Goal: Task Accomplishment & Management: Complete application form

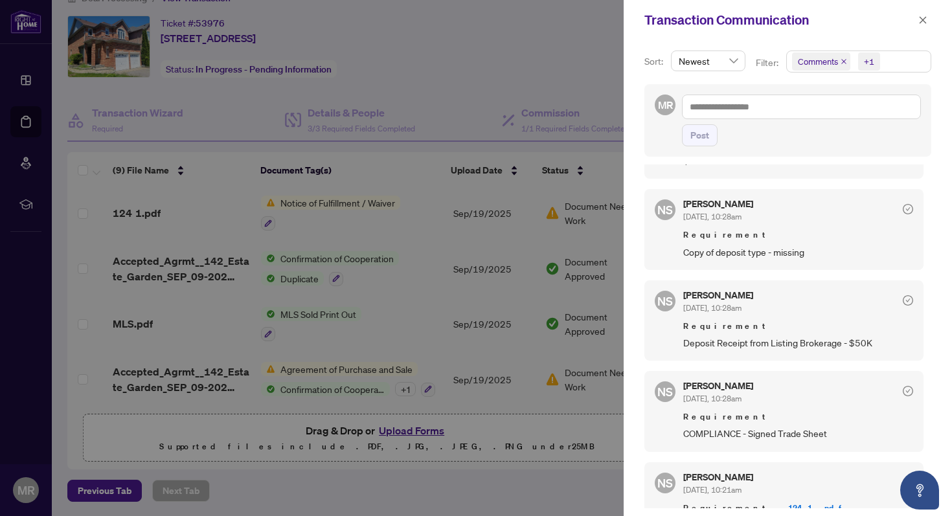
scroll to position [819, 0]
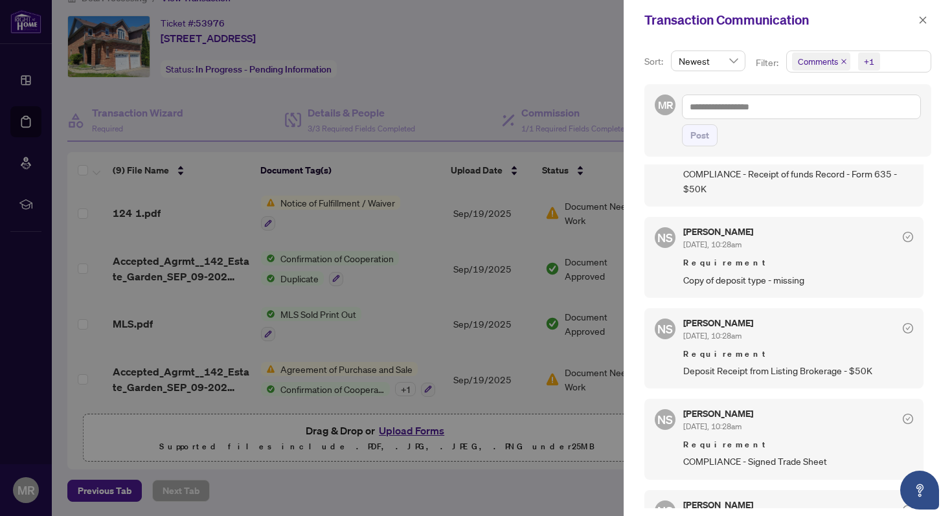
click at [519, 61] on div at bounding box center [476, 258] width 952 height 516
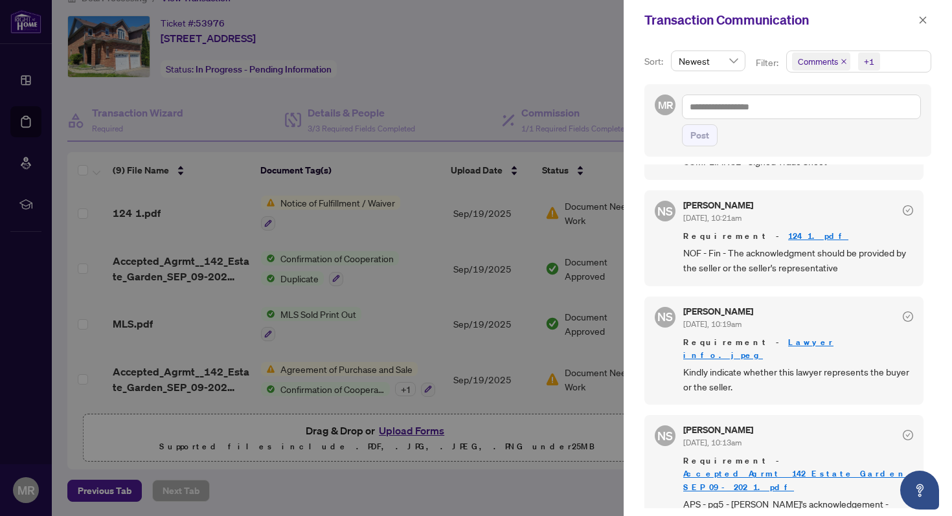
scroll to position [1122, 0]
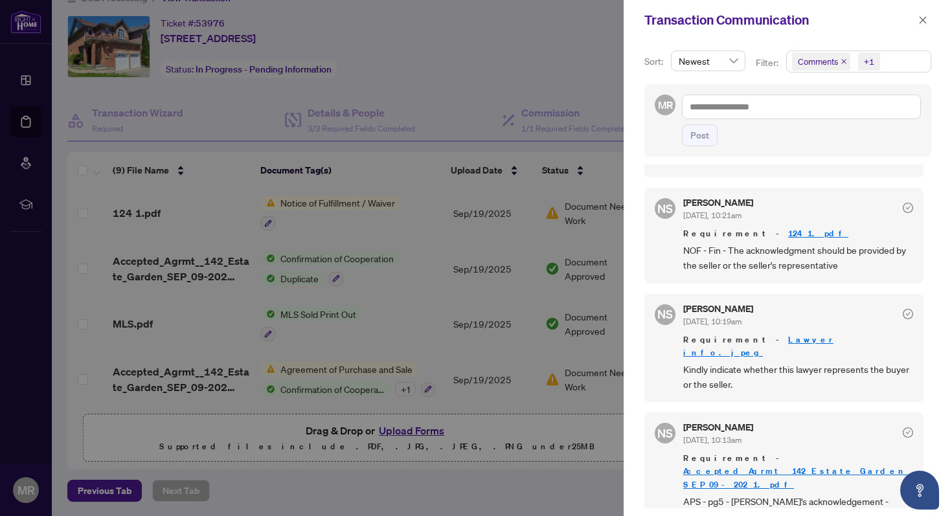
click at [789, 228] on link "124 1.pdf" at bounding box center [819, 233] width 60 height 11
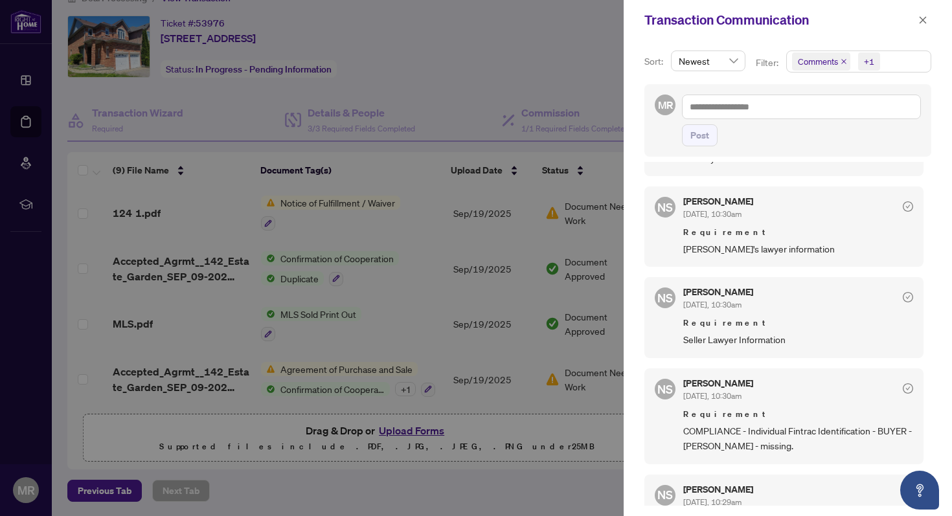
scroll to position [228, 0]
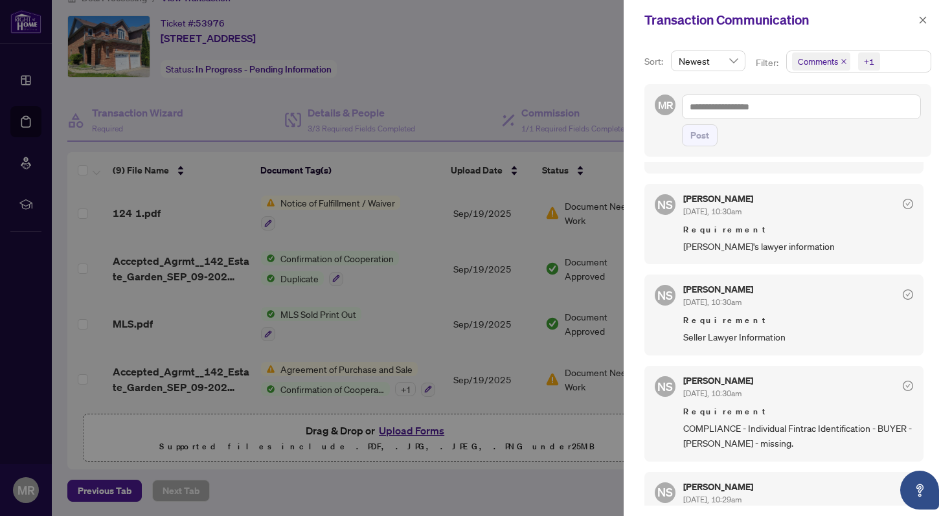
click at [540, 428] on div at bounding box center [476, 258] width 952 height 516
click at [418, 172] on div at bounding box center [476, 258] width 952 height 516
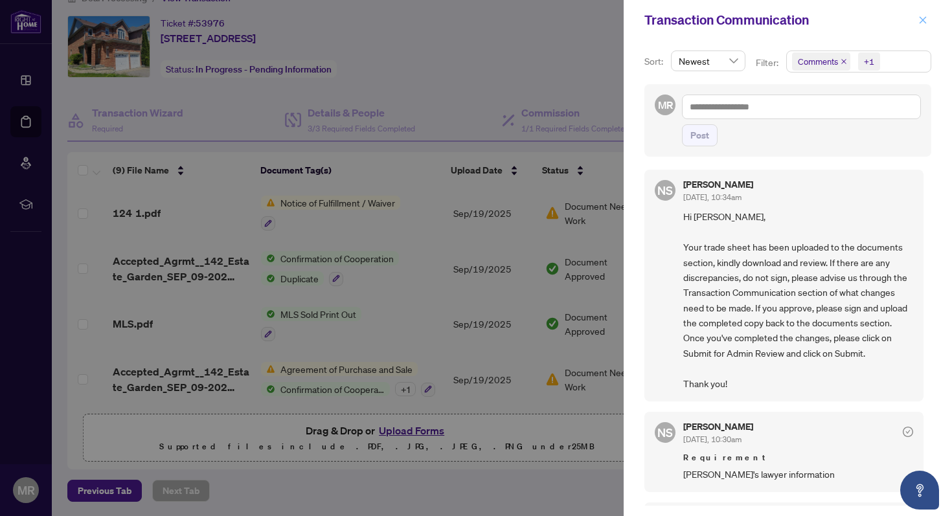
click at [925, 17] on icon "close" at bounding box center [923, 20] width 9 height 9
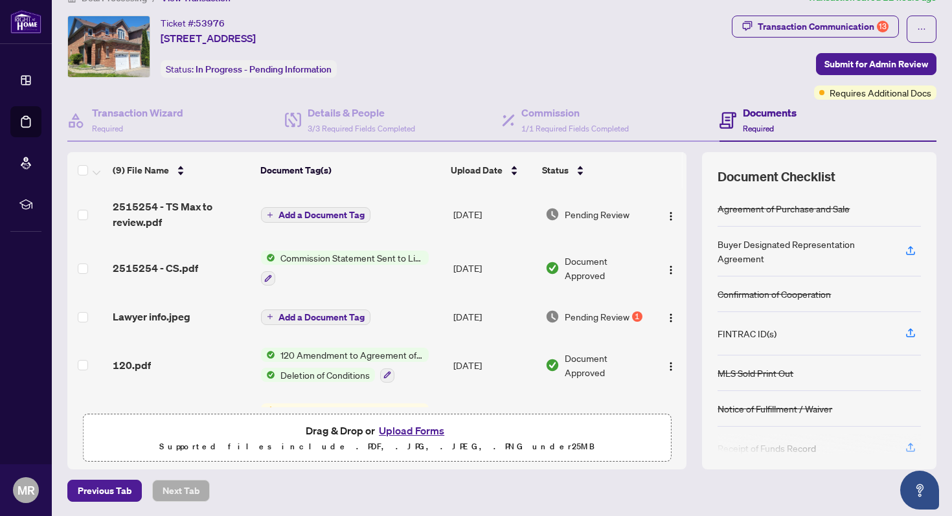
scroll to position [108, 0]
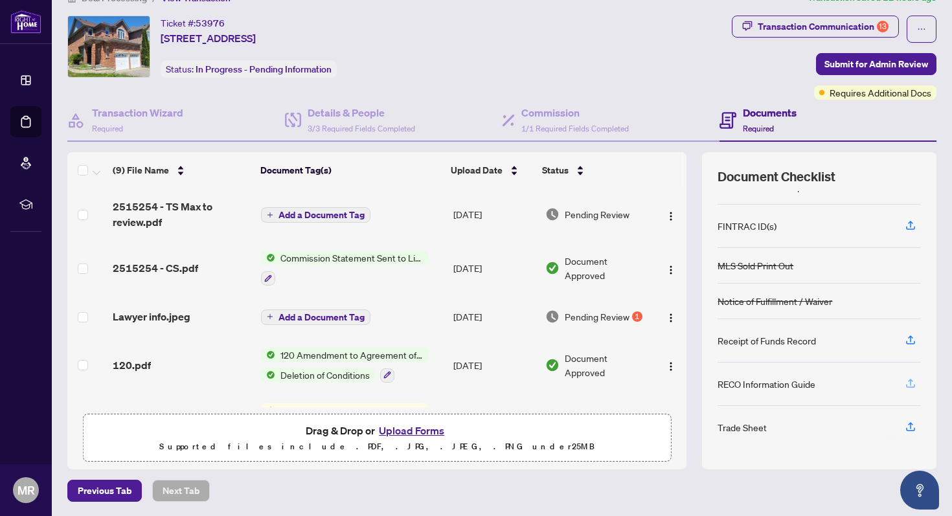
click at [912, 387] on icon "button" at bounding box center [911, 384] width 12 height 12
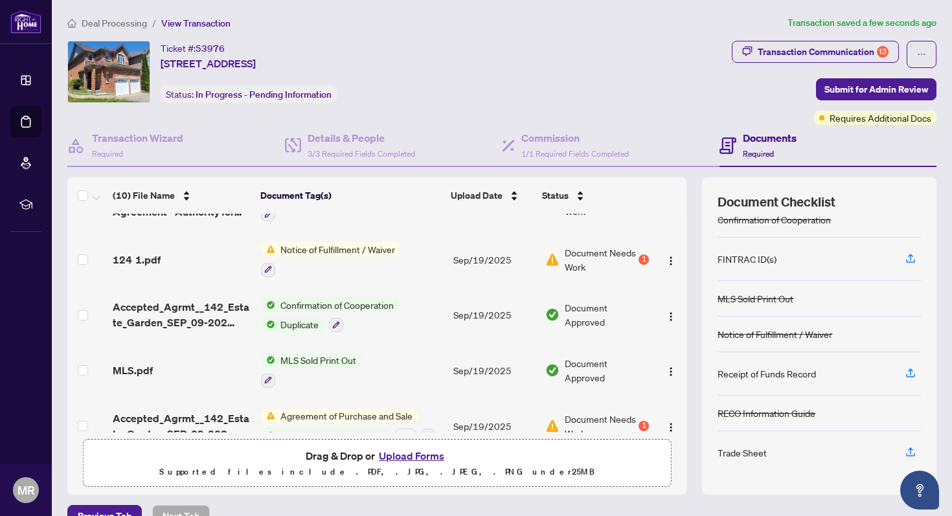
scroll to position [310, 0]
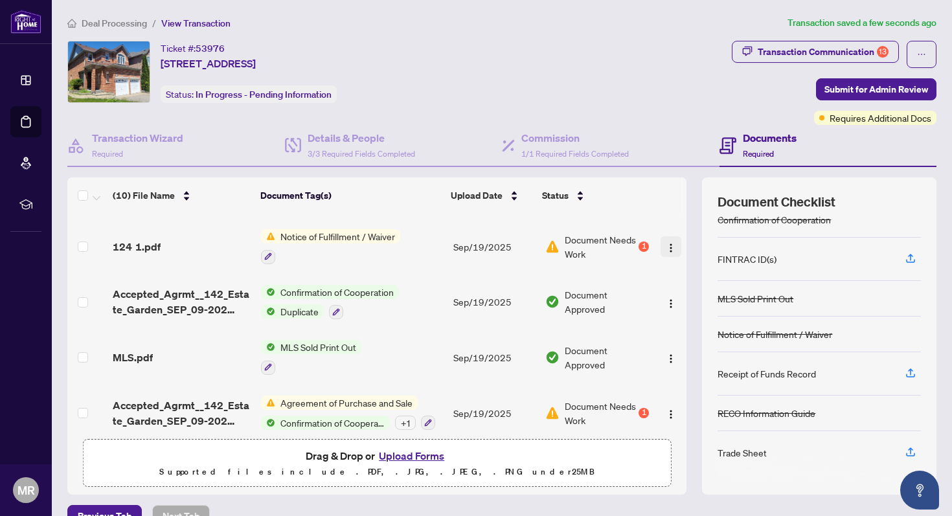
click at [667, 243] on img "button" at bounding box center [671, 248] width 10 height 10
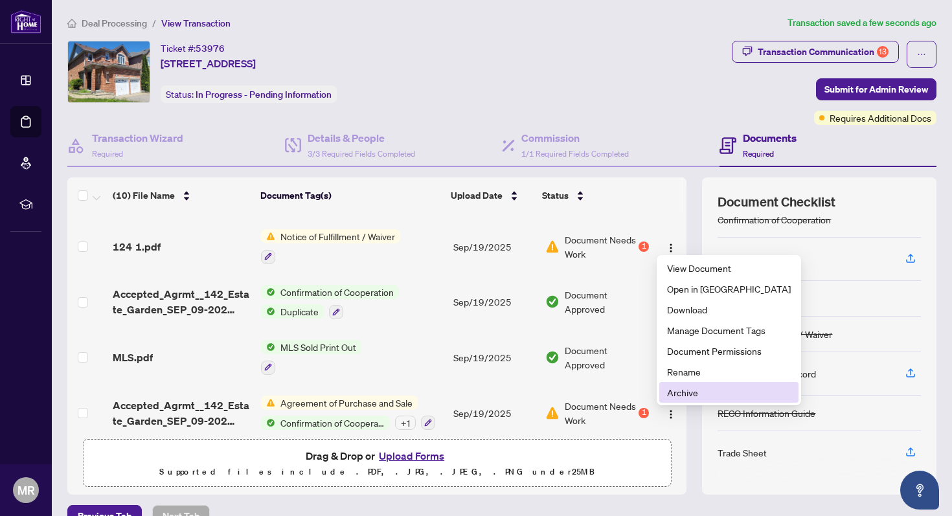
click at [691, 393] on span "Archive" at bounding box center [729, 393] width 124 height 14
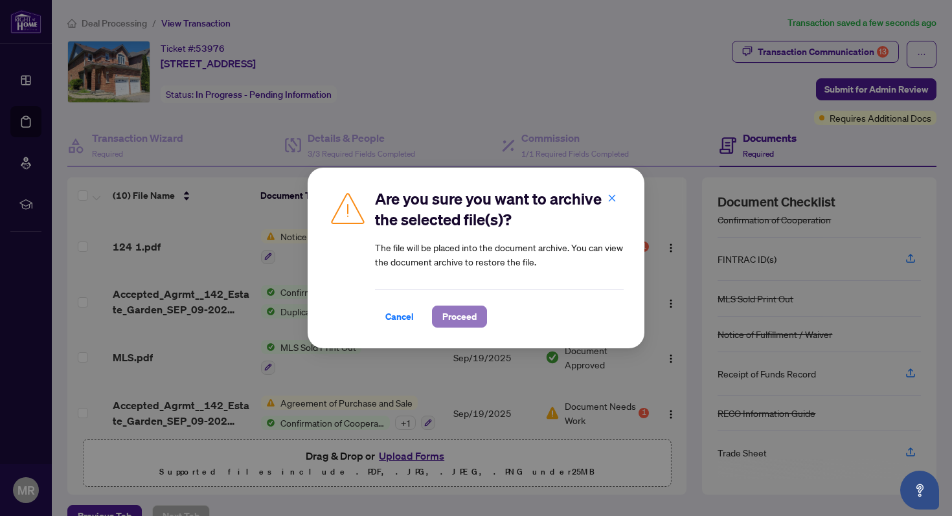
click at [466, 320] on span "Proceed" at bounding box center [460, 316] width 34 height 21
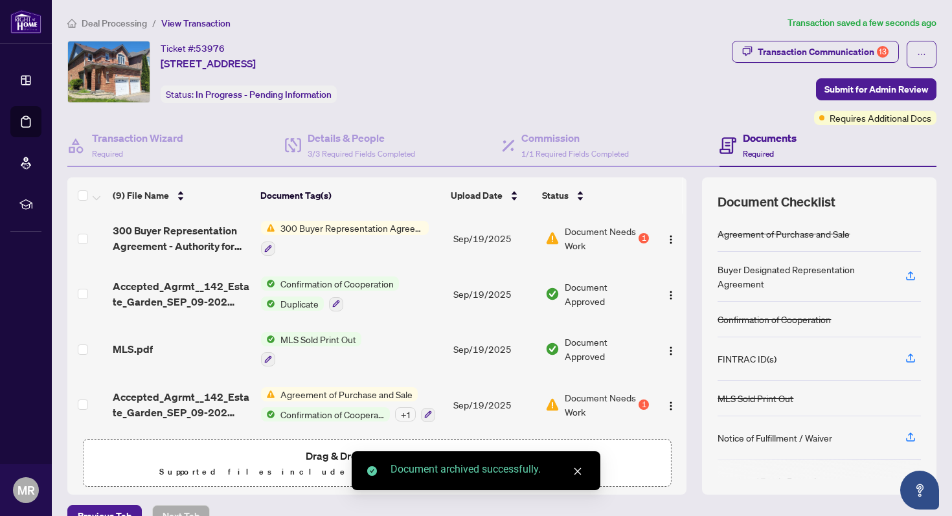
scroll to position [25, 0]
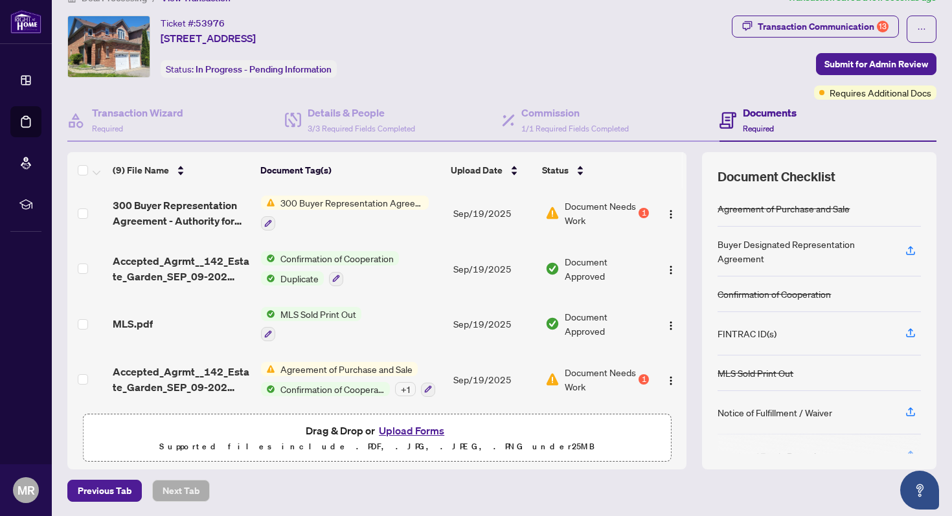
click at [418, 428] on button "Upload Forms" at bounding box center [411, 430] width 73 height 17
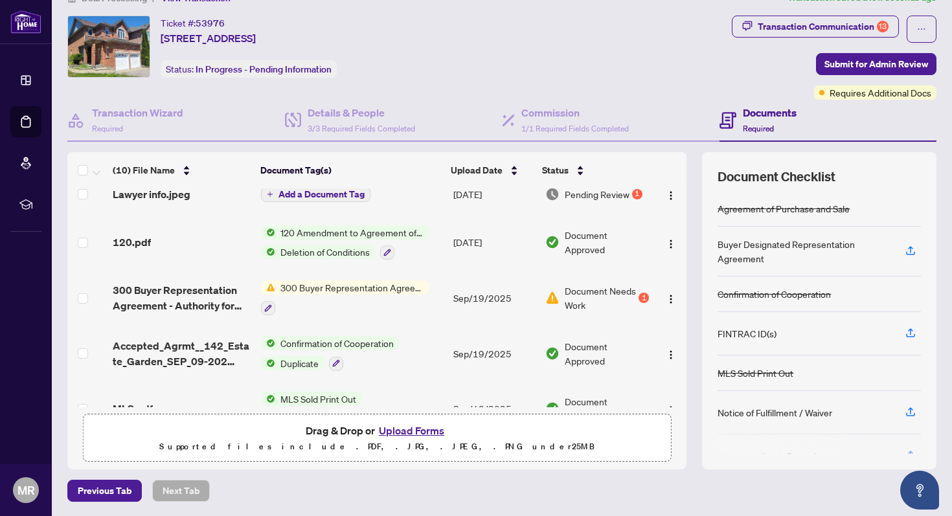
scroll to position [216, 0]
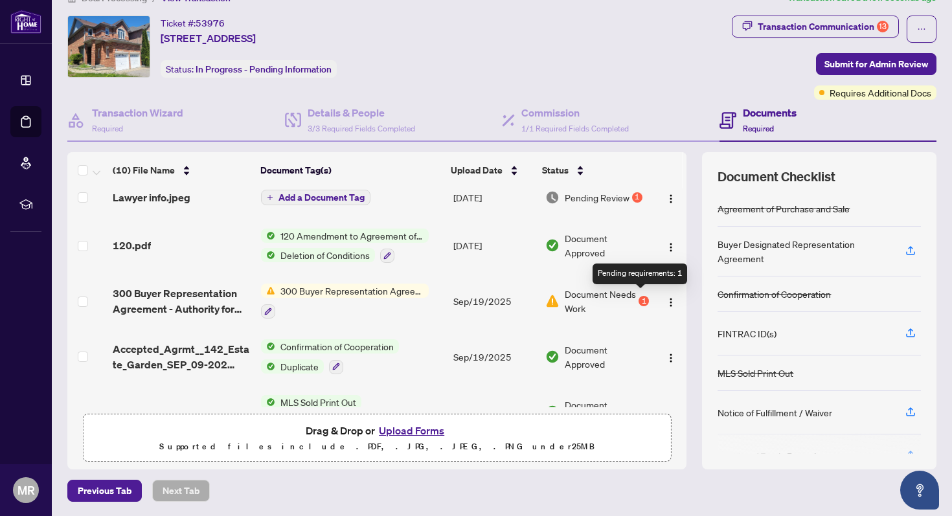
click at [640, 298] on div "1" at bounding box center [644, 301] width 10 height 10
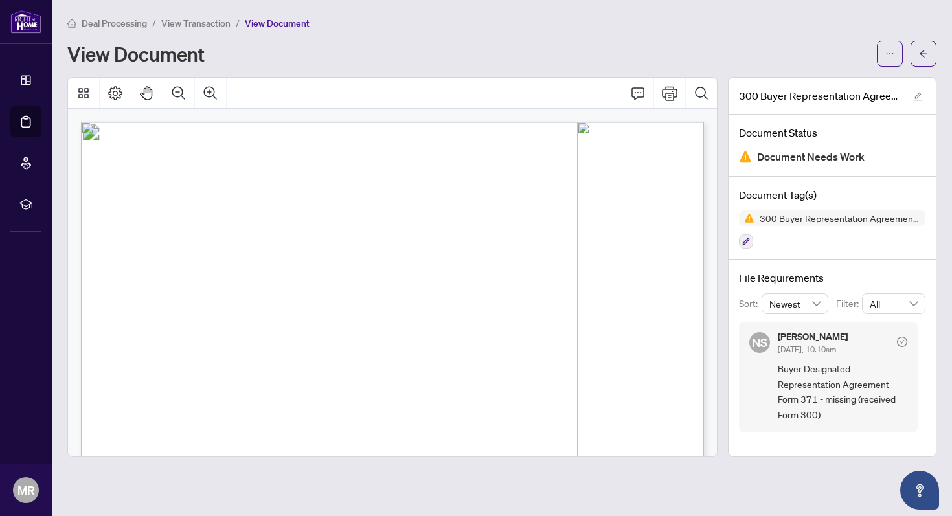
click at [470, 98] on div at bounding box center [392, 93] width 649 height 31
click at [559, 18] on div "Deal Processing / View Transaction / View Document" at bounding box center [502, 23] width 870 height 15
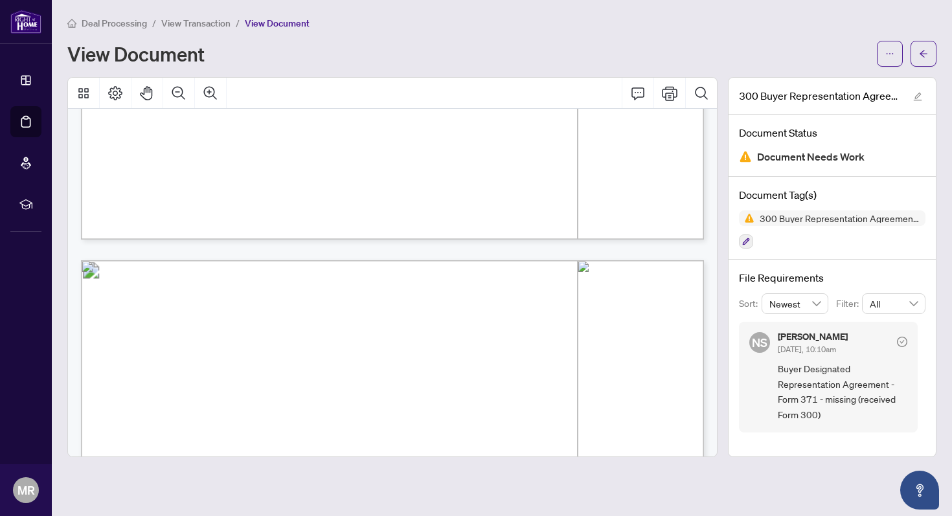
scroll to position [1574, 0]
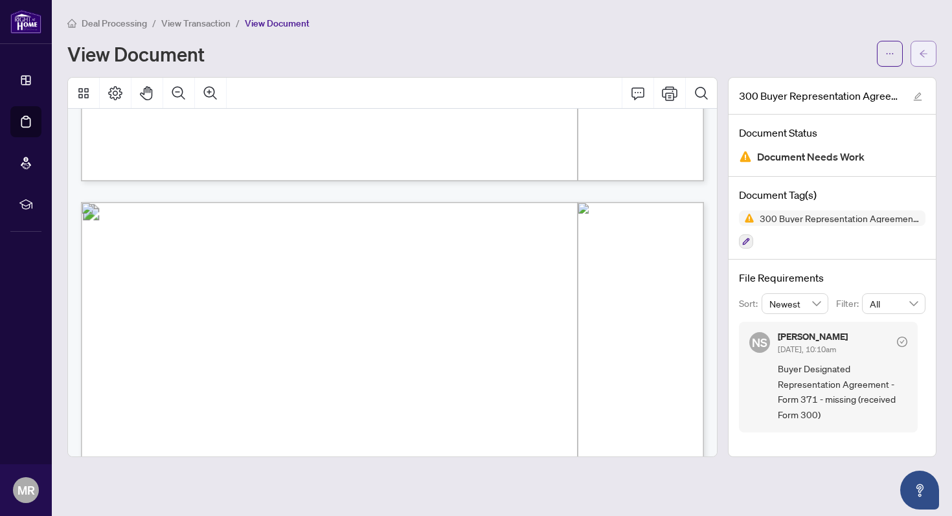
click at [930, 53] on button "button" at bounding box center [924, 54] width 26 height 26
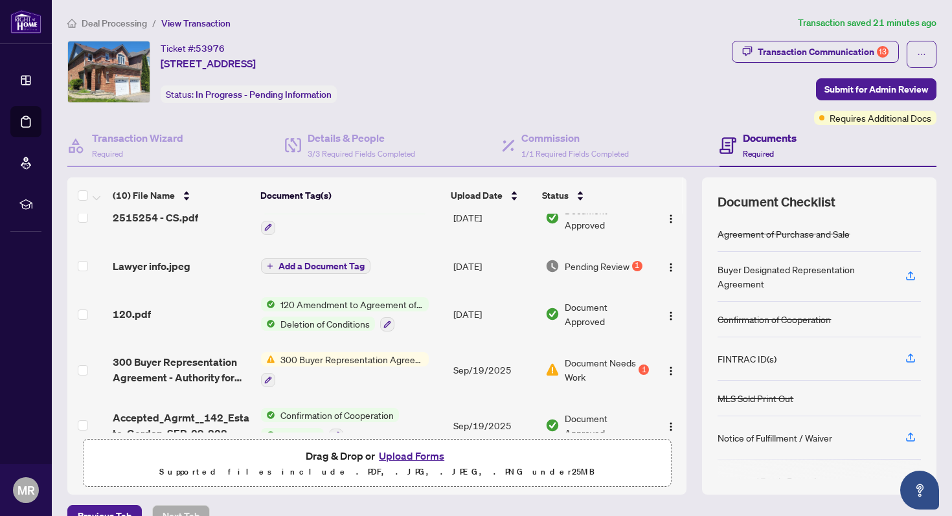
scroll to position [178, 0]
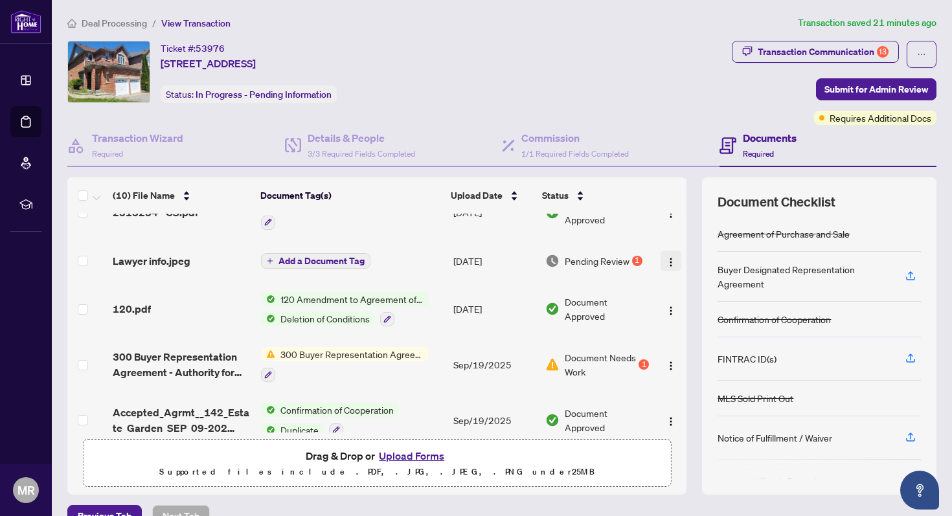
click at [670, 258] on img "button" at bounding box center [671, 262] width 10 height 10
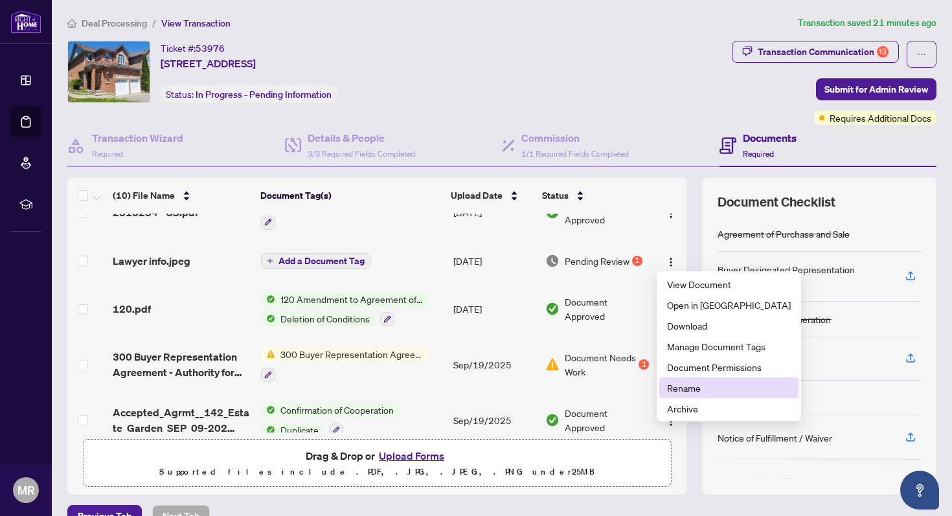
click at [693, 391] on span "Rename" at bounding box center [729, 388] width 124 height 14
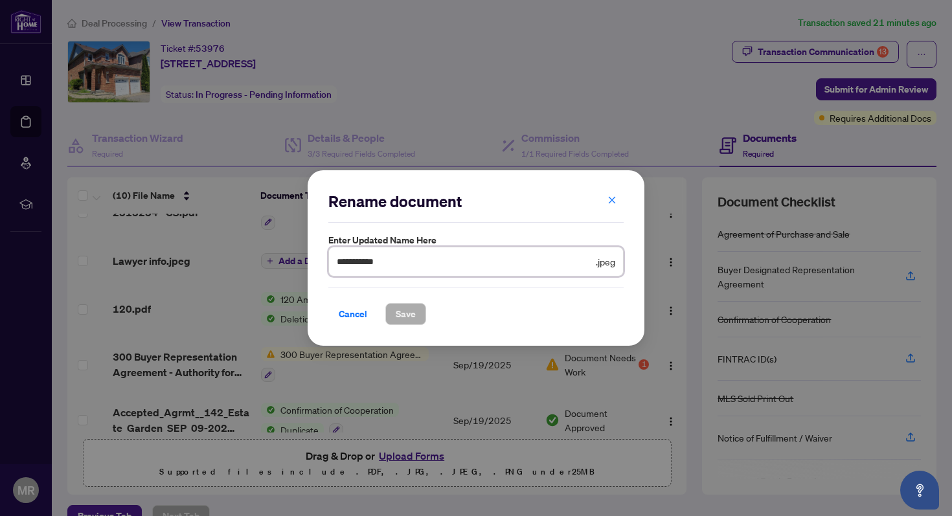
click at [421, 256] on input "**********" at bounding box center [465, 262] width 257 height 14
type input "**********"
click at [407, 314] on span "Save" at bounding box center [406, 314] width 20 height 21
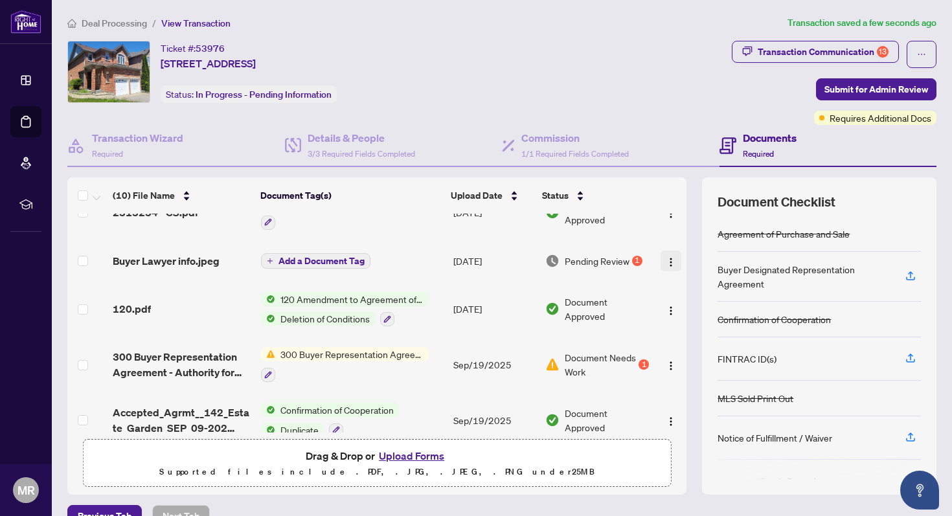
click at [666, 260] on img "button" at bounding box center [671, 262] width 10 height 10
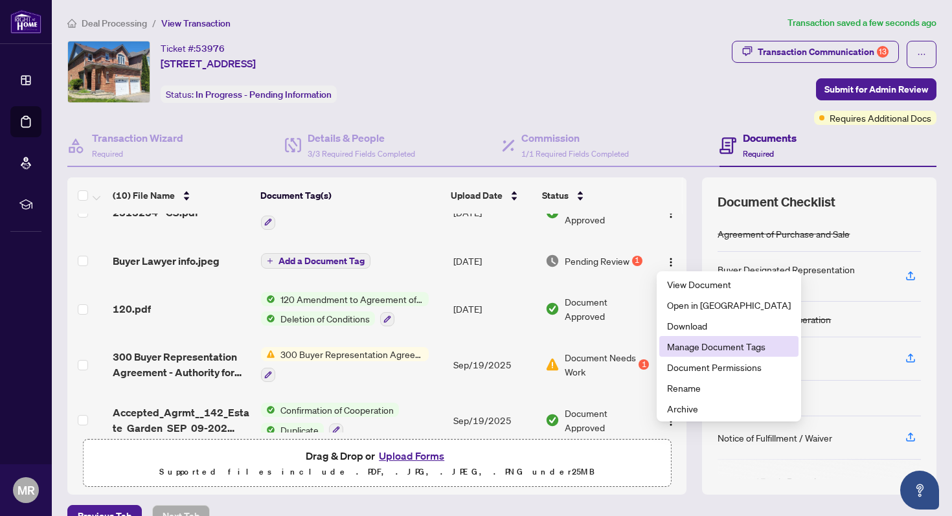
click at [725, 344] on span "Manage Document Tags" at bounding box center [729, 347] width 124 height 14
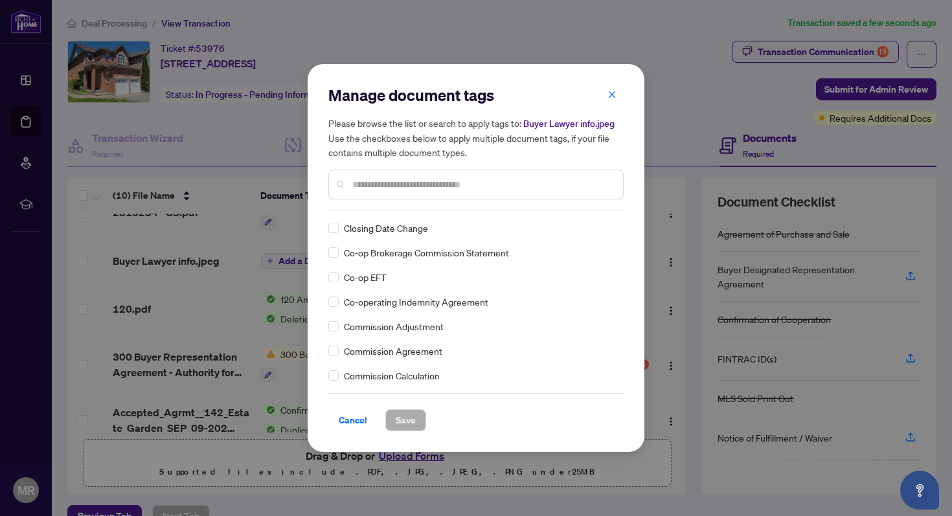
scroll to position [562, 0]
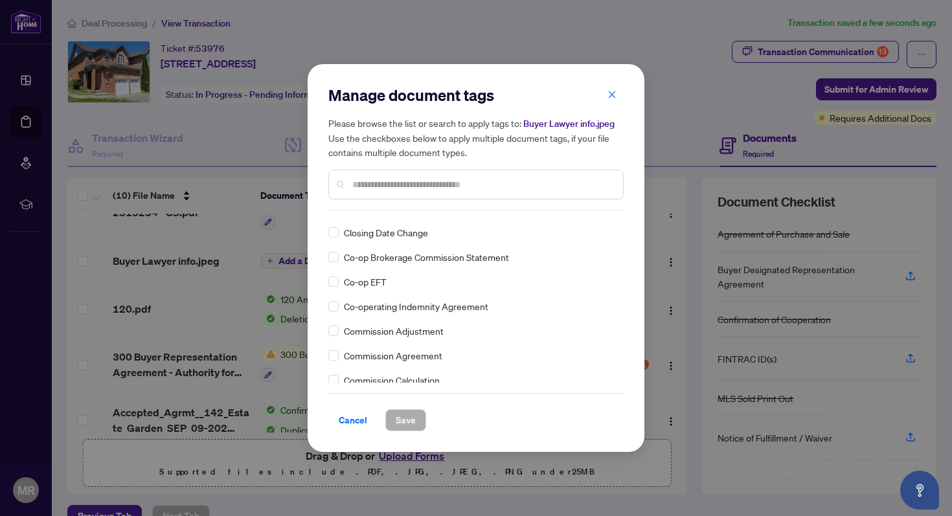
click at [444, 191] on input "text" at bounding box center [482, 185] width 260 height 14
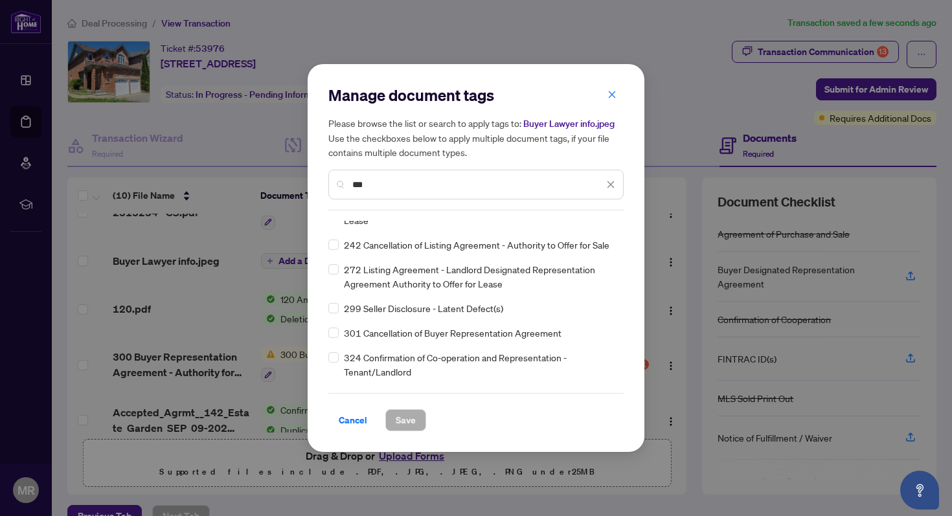
scroll to position [0, 0]
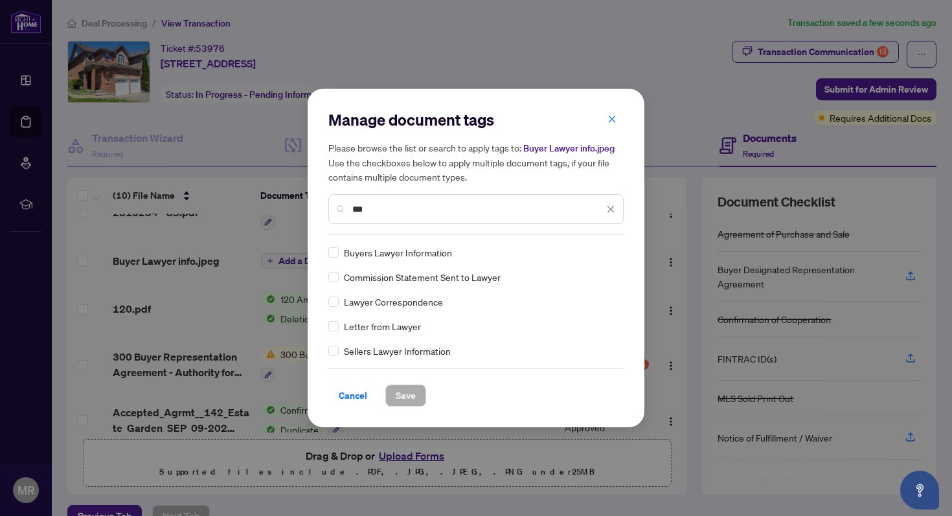
type input "***"
click at [408, 391] on span "Save" at bounding box center [406, 396] width 20 height 21
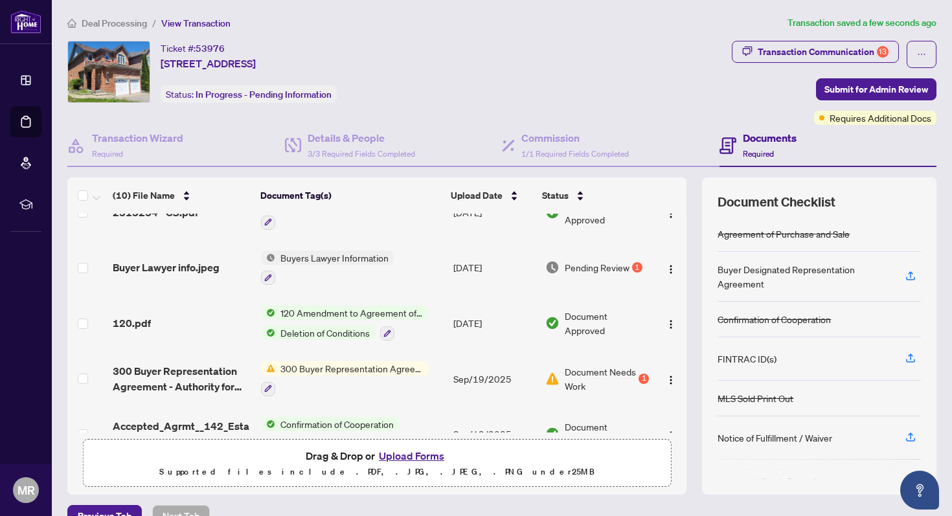
click at [408, 391] on div at bounding box center [345, 389] width 168 height 16
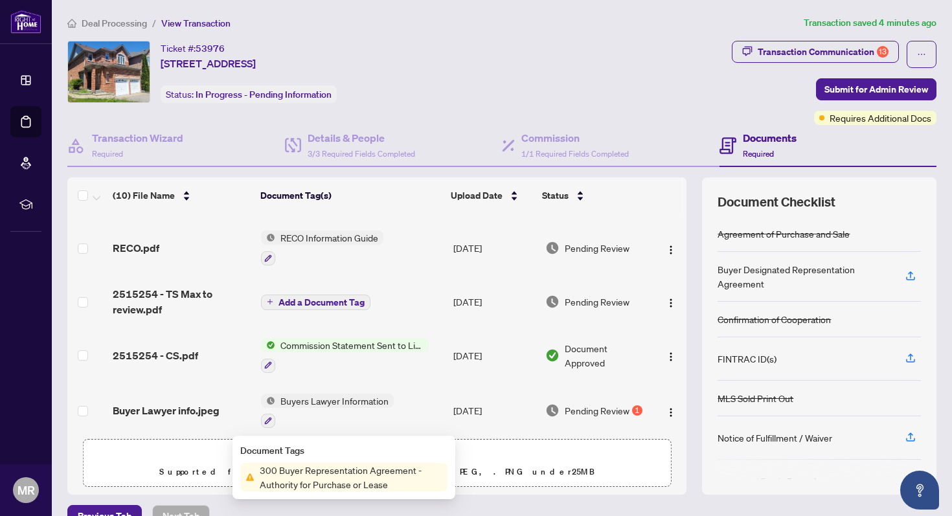
scroll to position [34, 0]
click at [156, 299] on span "2515254 - TS Max to review.pdf" at bounding box center [182, 303] width 138 height 31
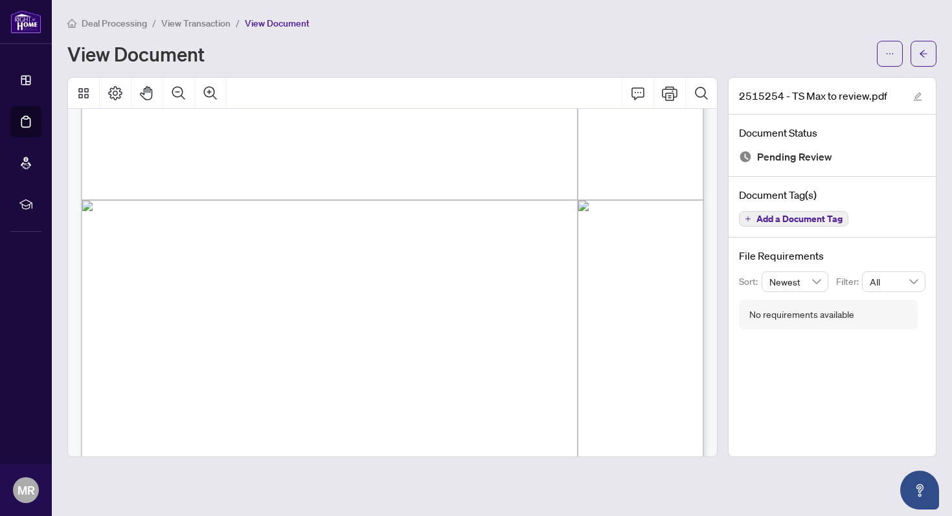
scroll to position [485, 0]
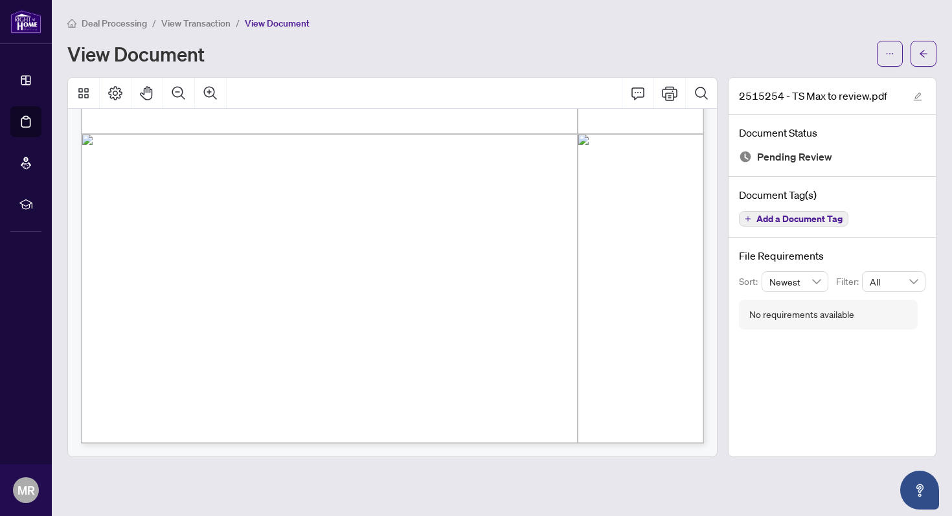
click at [608, 174] on div "Page 1" at bounding box center [571, 271] width 980 height 1268
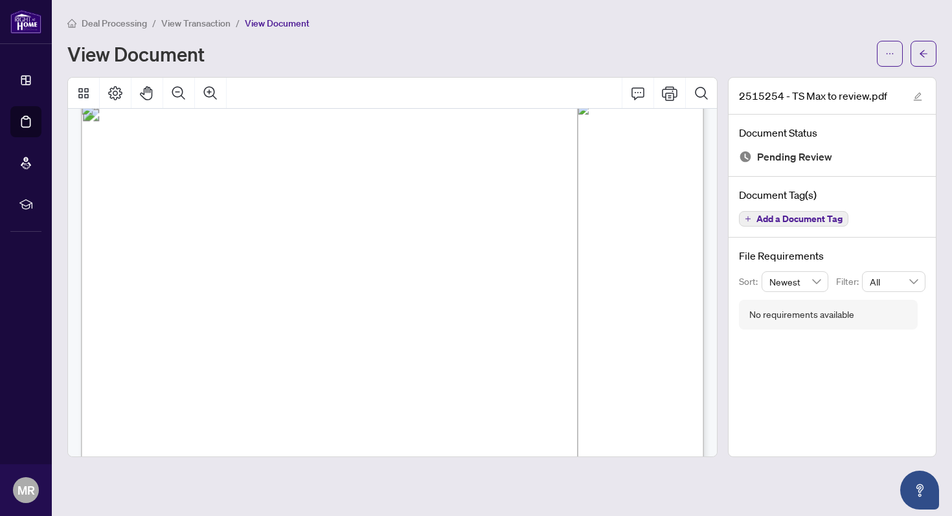
scroll to position [0, 0]
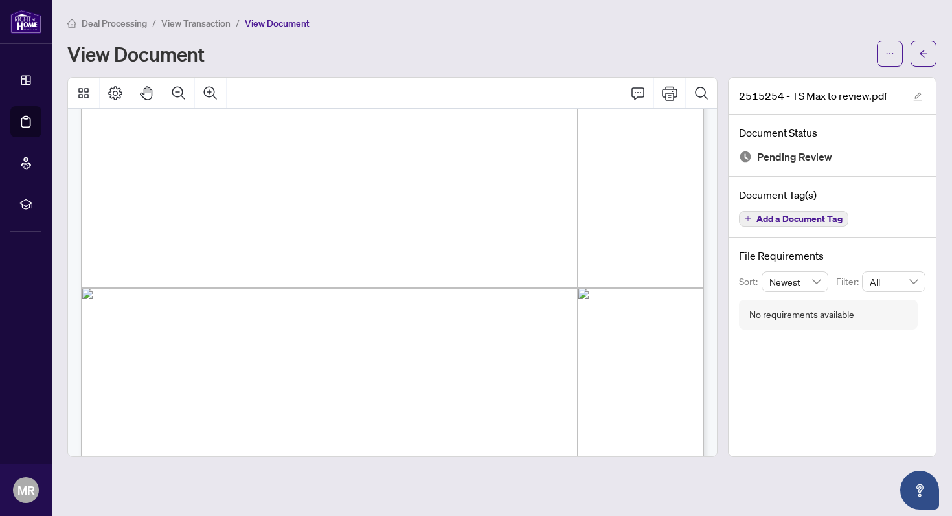
scroll to position [121, 0]
click at [275, 25] on span "View Document" at bounding box center [277, 23] width 65 height 12
click at [639, 89] on icon "Comment" at bounding box center [638, 94] width 16 height 16
click at [674, 92] on icon "Print" at bounding box center [670, 94] width 16 height 16
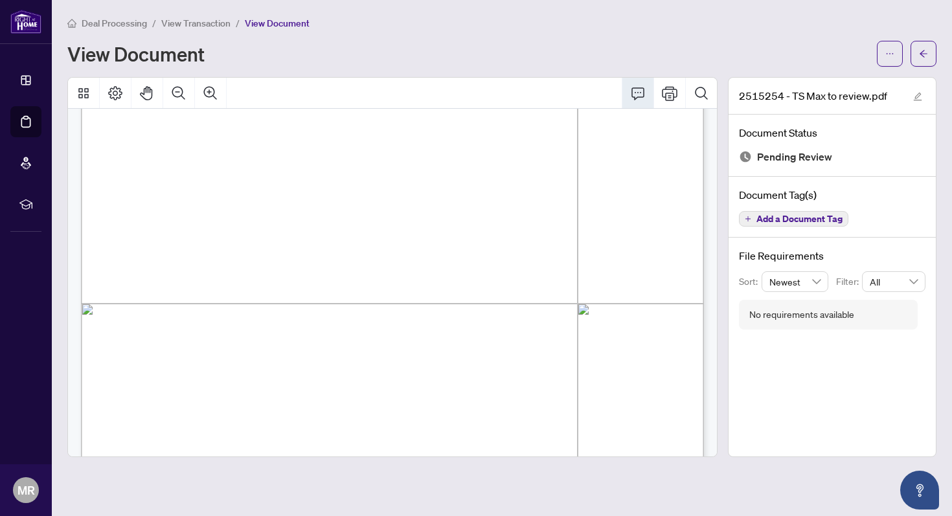
scroll to position [0, 0]
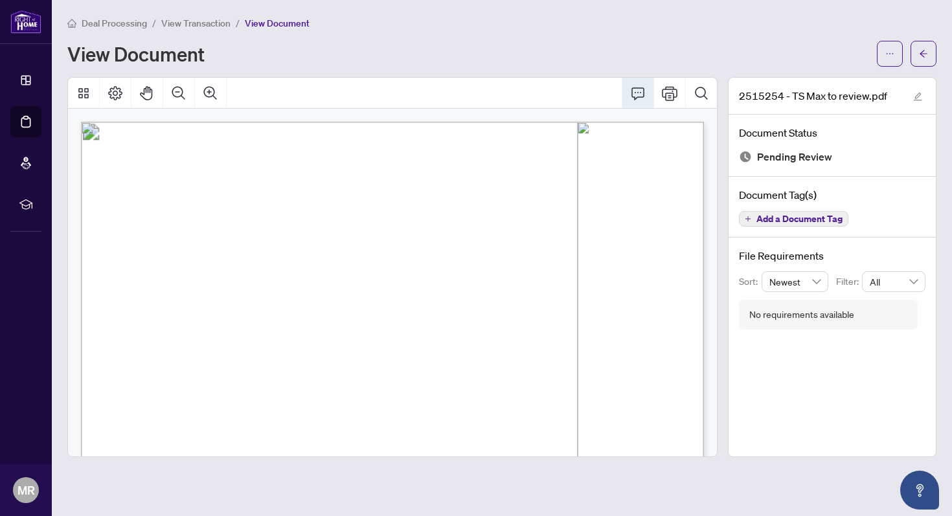
click at [909, 93] on div "2515254 - TS Max to review.pdf" at bounding box center [832, 96] width 207 height 37
click at [916, 95] on icon "edit" at bounding box center [918, 96] width 9 height 9
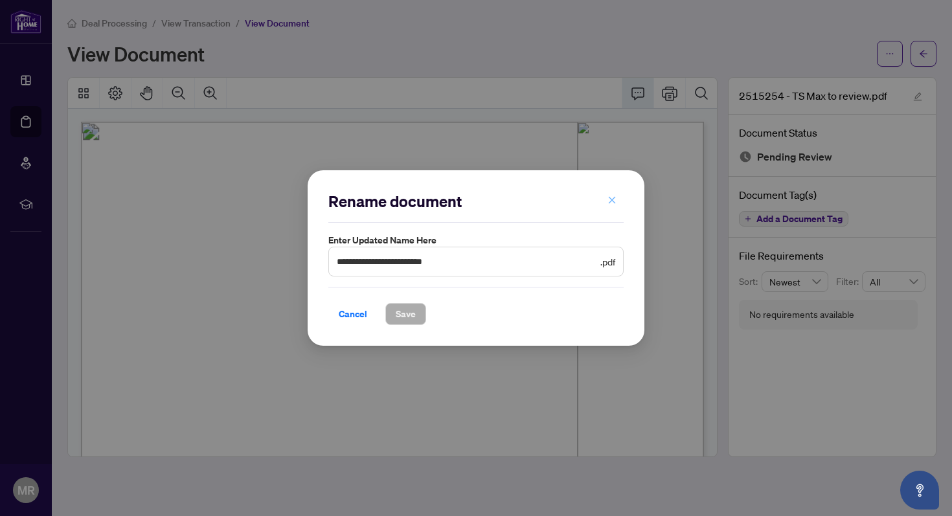
click at [619, 203] on button "button" at bounding box center [612, 201] width 26 height 22
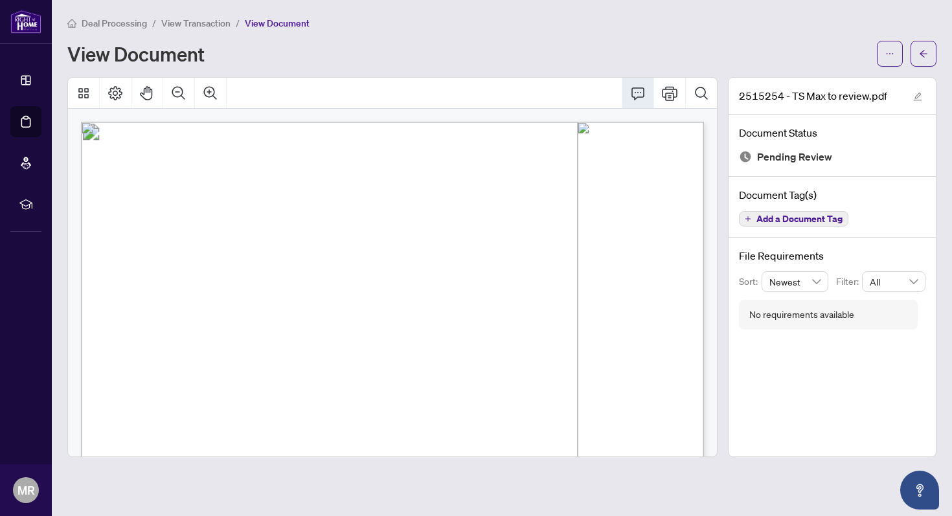
click at [870, 211] on div "Add a Document Tag" at bounding box center [832, 219] width 187 height 17
click at [117, 93] on icon "Page Layout" at bounding box center [115, 93] width 14 height 14
click at [87, 97] on icon "Thumbnails" at bounding box center [83, 93] width 10 height 10
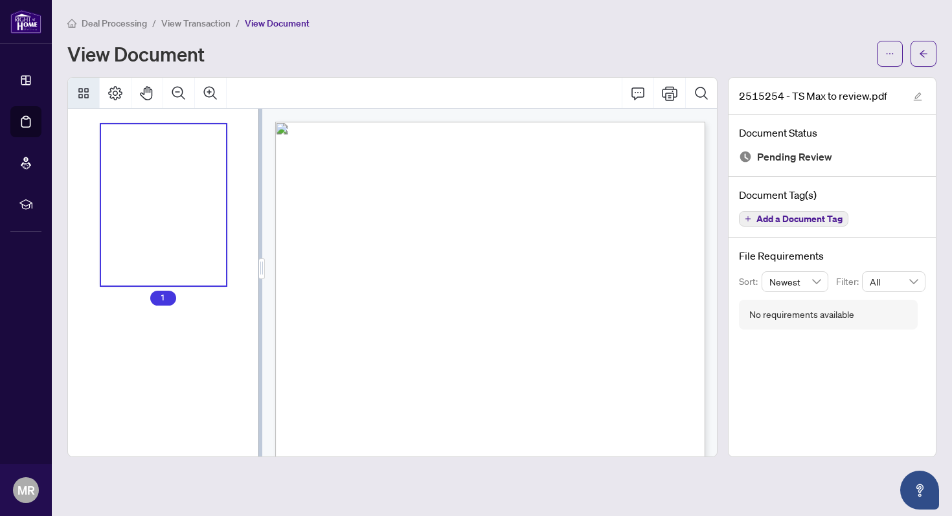
click at [214, 279] on div "Thumbnails" at bounding box center [164, 205] width 126 height 162
click at [927, 57] on icon "arrow-left" at bounding box center [923, 53] width 9 height 9
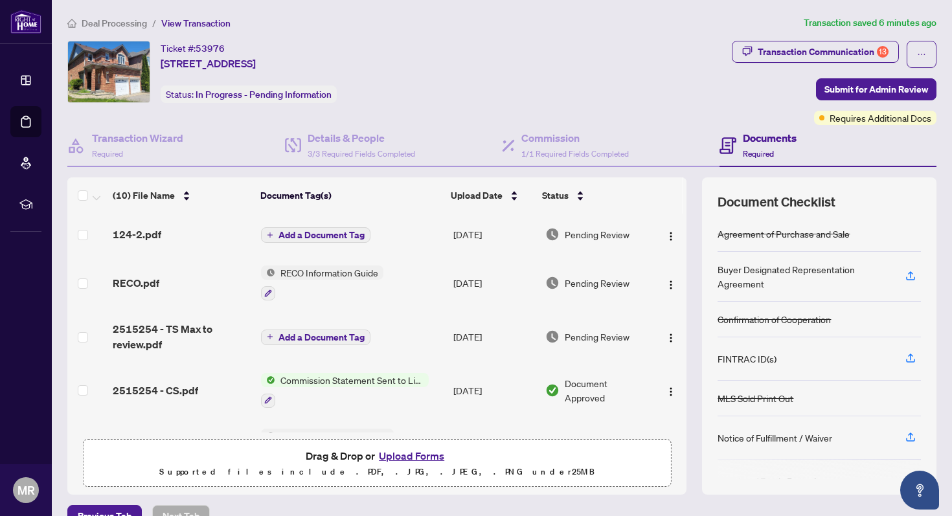
click at [381, 325] on td "Add a Document Tag" at bounding box center [352, 337] width 192 height 52
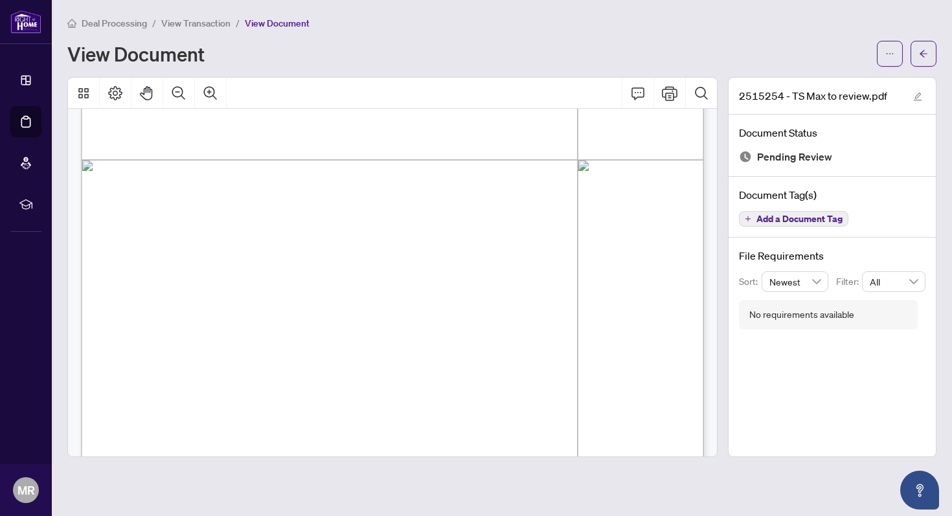
scroll to position [485, 0]
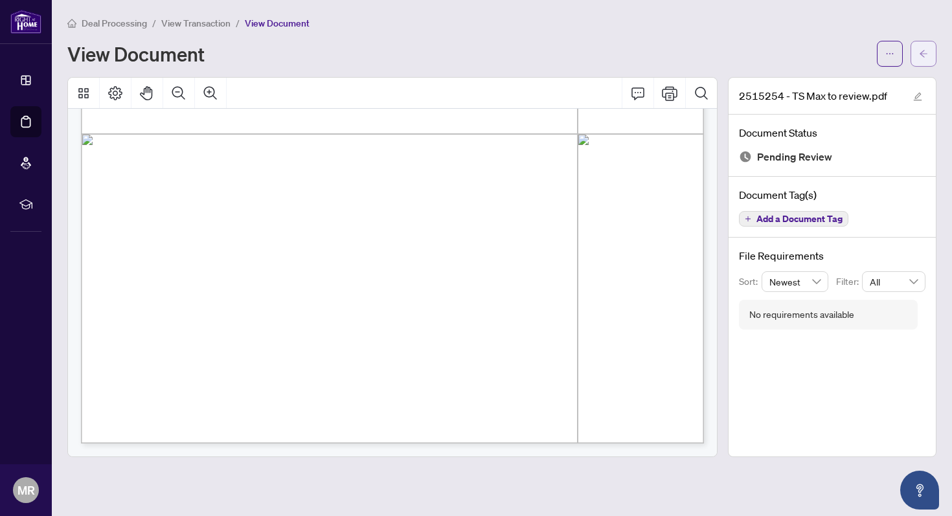
click at [931, 51] on button "button" at bounding box center [924, 54] width 26 height 26
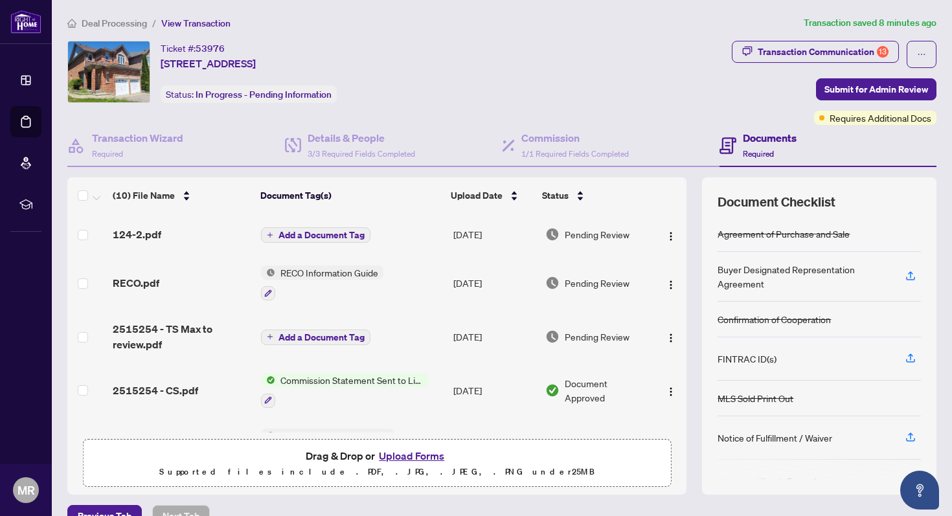
click at [588, 61] on div "Ticket #: 53976 142 Estate Garden Ave, Richmond Hill, Ontario L4E 3X8, Canada S…" at bounding box center [397, 72] width 660 height 62
click at [584, 30] on div "Deal Processing / View Transaction Transaction saved 9 minutes ago Ticket #: 53…" at bounding box center [502, 272] width 880 height 512
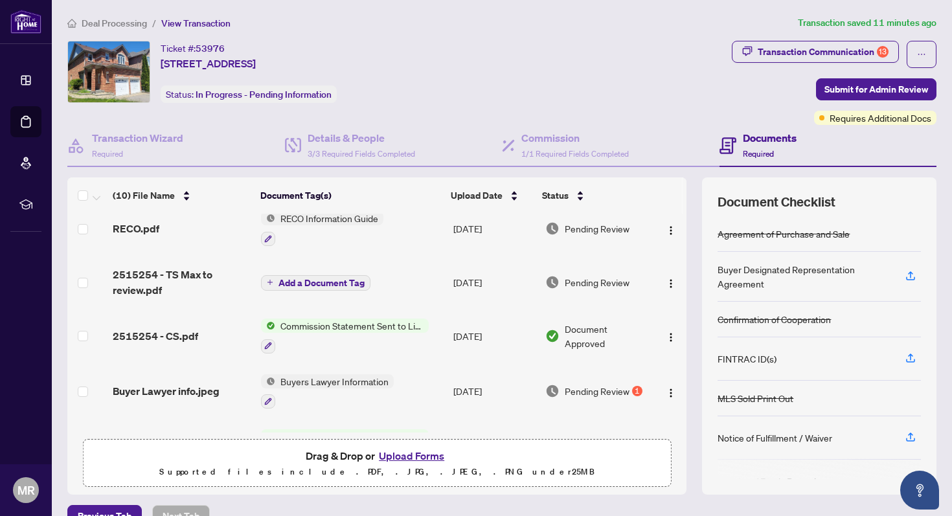
scroll to position [4, 0]
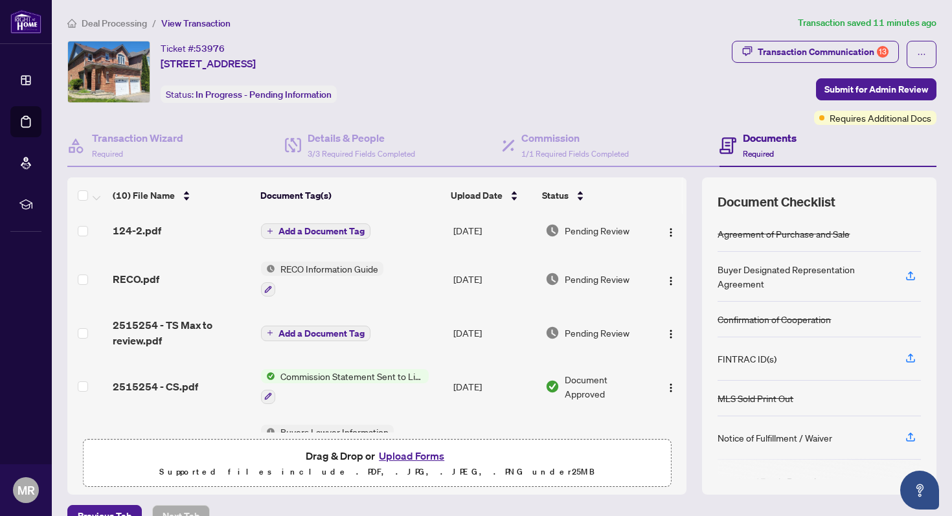
click at [411, 454] on button "Upload Forms" at bounding box center [411, 456] width 73 height 17
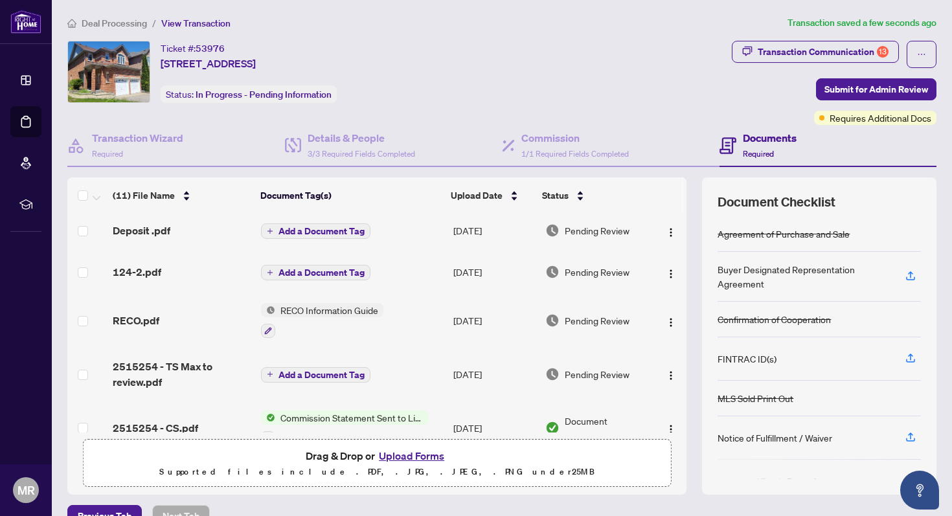
click at [762, 139] on h4 "Documents" at bounding box center [770, 138] width 54 height 16
click at [146, 369] on span "2515254 - TS Max to review.pdf" at bounding box center [182, 374] width 138 height 31
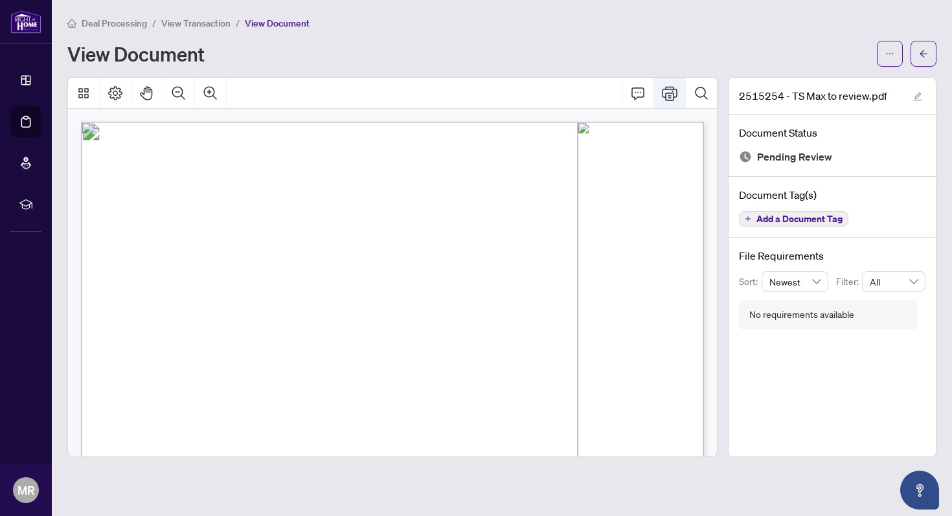
click at [667, 97] on icon "Print" at bounding box center [670, 94] width 16 height 16
click at [927, 47] on span "button" at bounding box center [923, 53] width 9 height 21
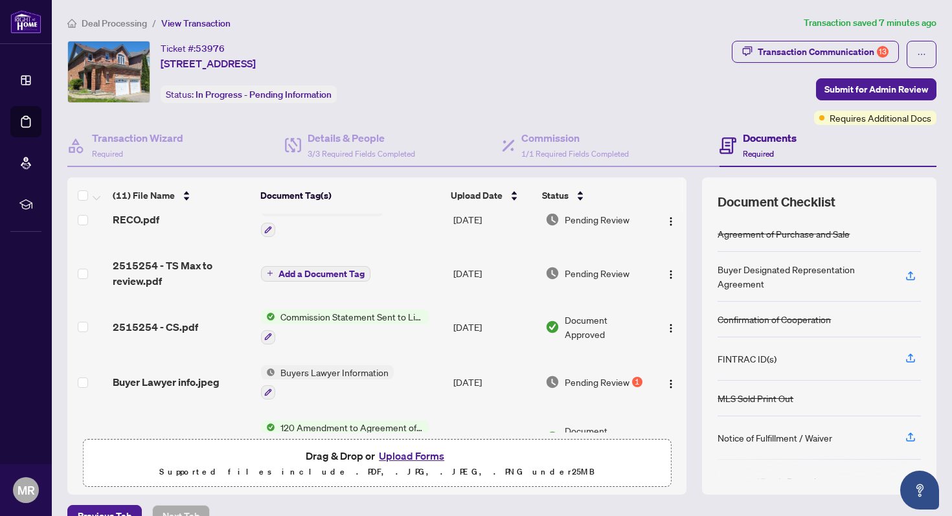
scroll to position [106, 0]
click at [666, 271] on img "button" at bounding box center [671, 273] width 10 height 10
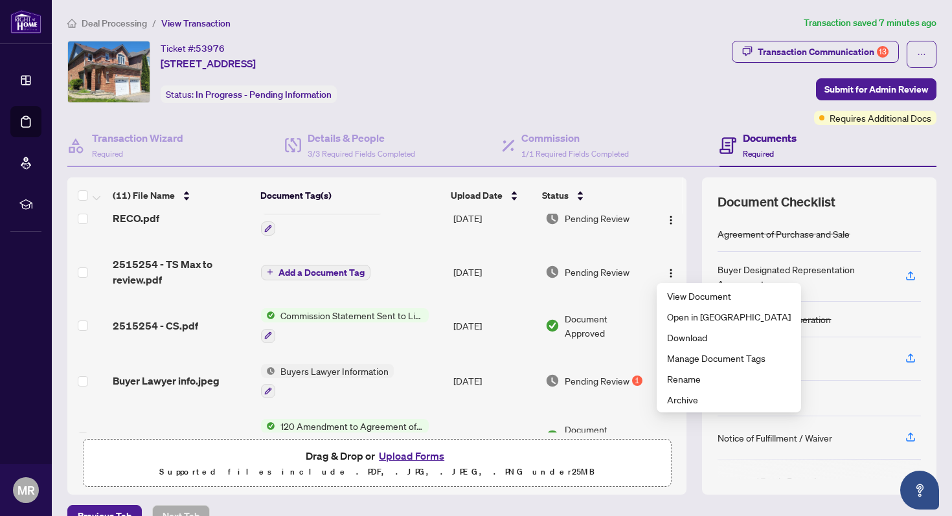
click at [403, 454] on button "Upload Forms" at bounding box center [411, 456] width 73 height 17
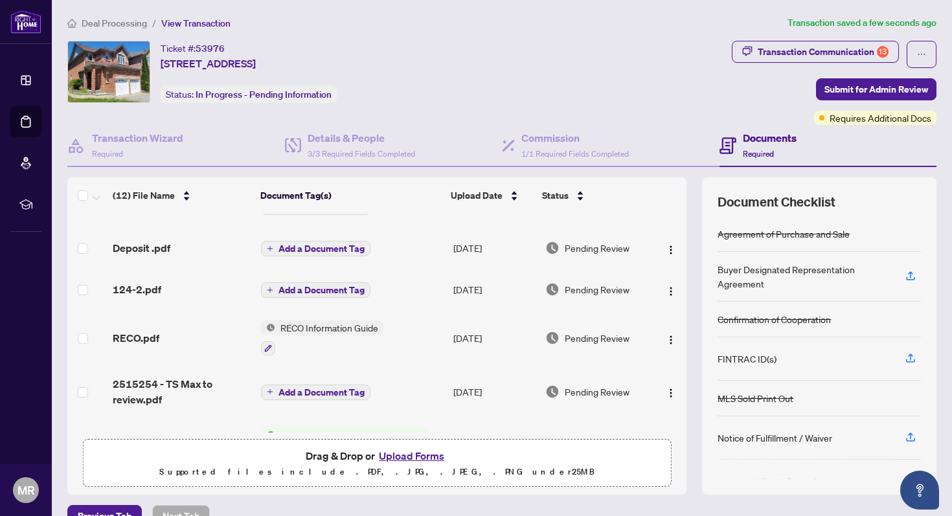
scroll to position [0, 0]
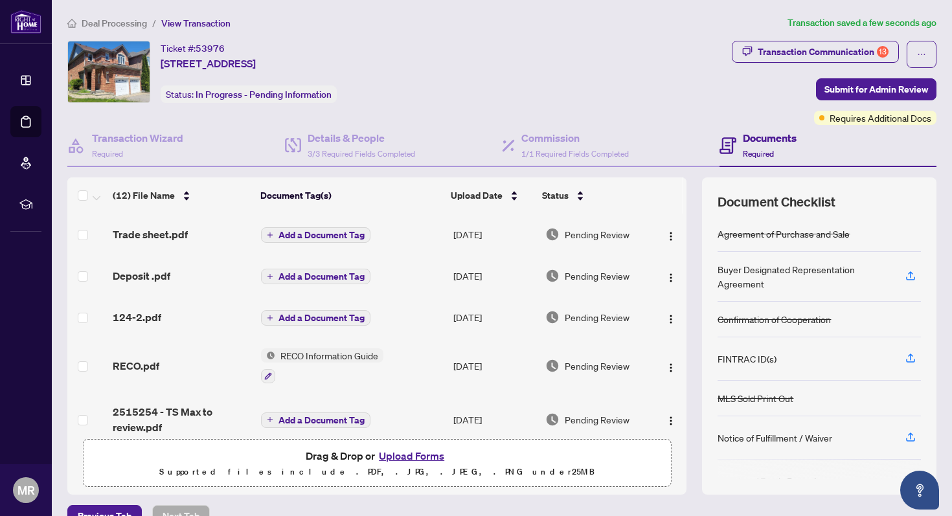
click at [341, 234] on span "Add a Document Tag" at bounding box center [322, 235] width 86 height 9
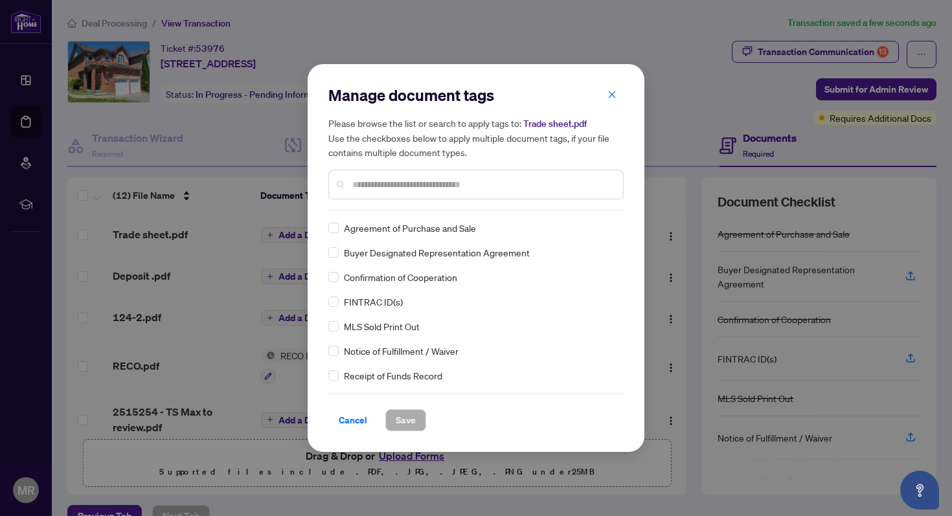
click at [418, 182] on input "text" at bounding box center [482, 185] width 260 height 14
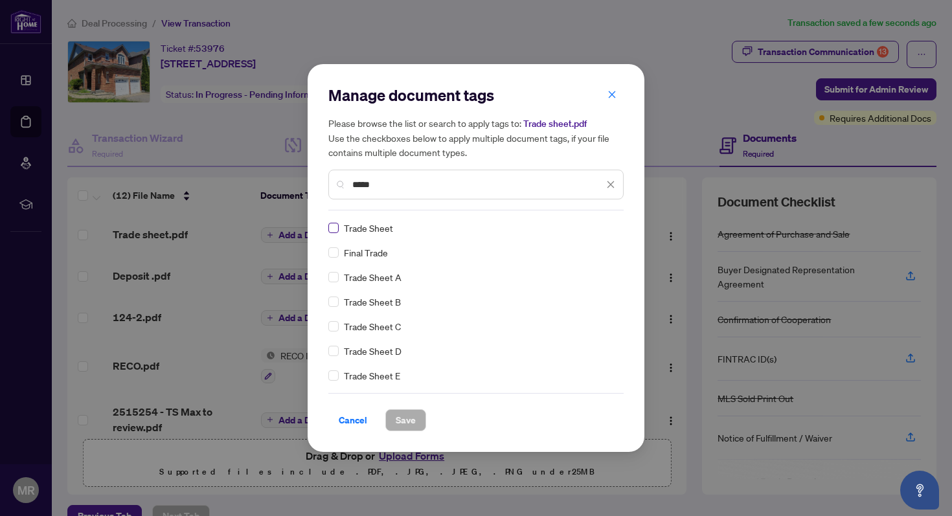
type input "*****"
click at [400, 424] on span "Save" at bounding box center [406, 420] width 20 height 21
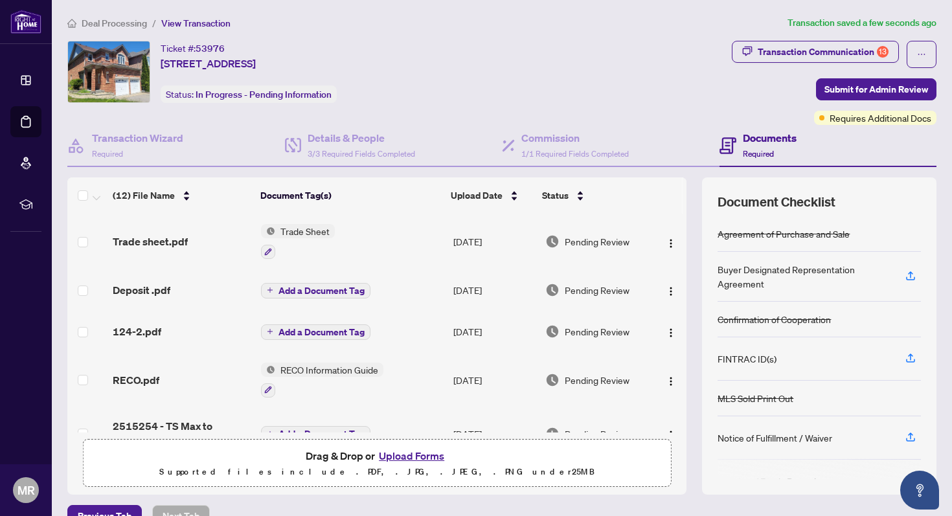
click at [329, 290] on span "Add a Document Tag" at bounding box center [322, 290] width 86 height 9
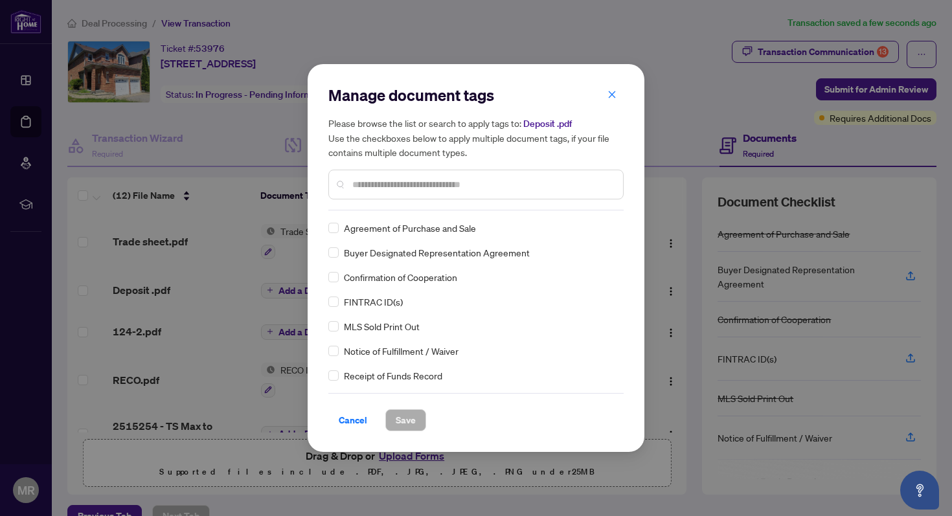
click at [419, 214] on div "Manage document tags Please browse the list or search to apply tags to: Deposit…" at bounding box center [475, 258] width 295 height 347
click at [397, 194] on div at bounding box center [475, 185] width 295 height 30
click at [387, 185] on input "text" at bounding box center [482, 185] width 260 height 14
type input "*******"
click at [351, 423] on span "Cancel" at bounding box center [353, 420] width 29 height 21
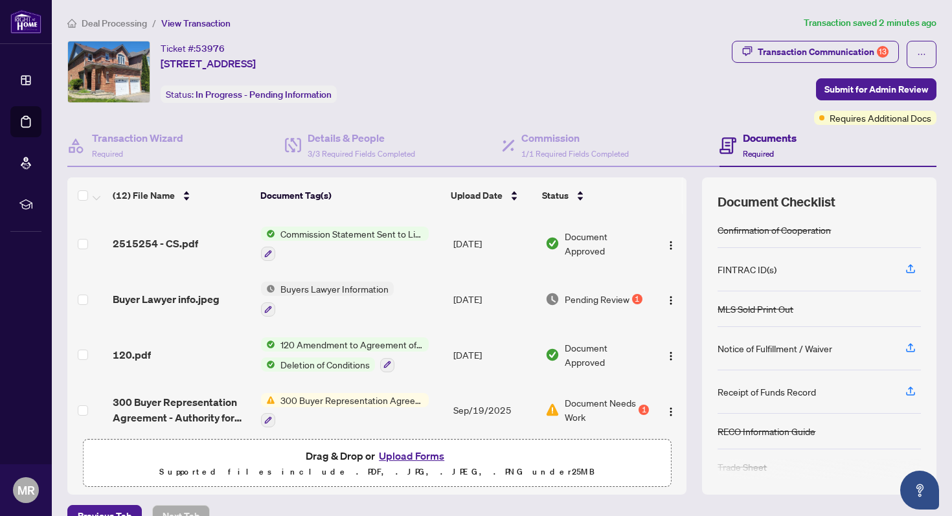
scroll to position [100, 0]
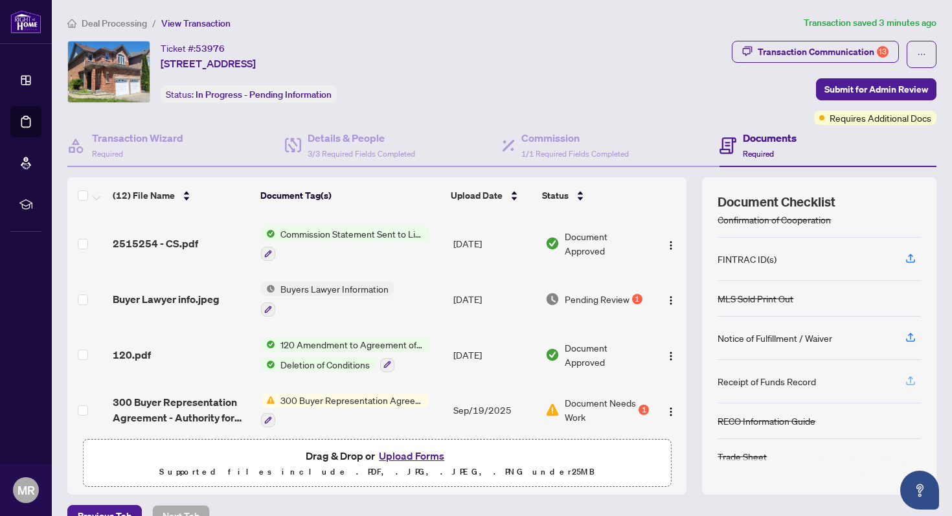
click at [907, 379] on icon "button" at bounding box center [911, 381] width 12 height 12
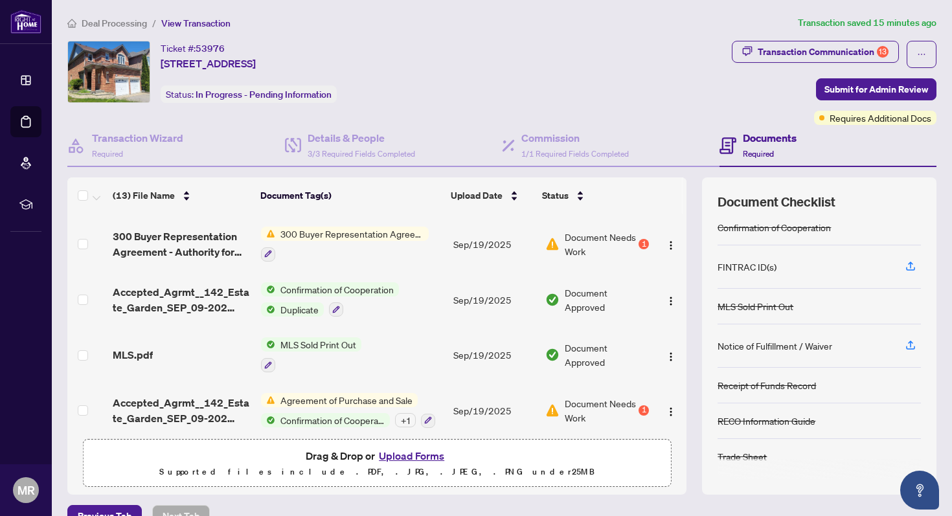
scroll to position [469, 0]
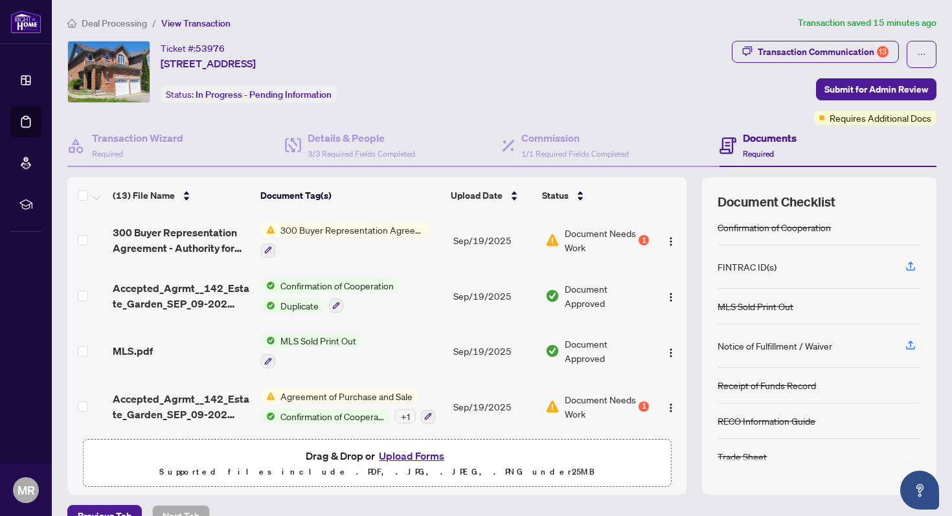
click at [406, 455] on button "Upload Forms" at bounding box center [411, 456] width 73 height 17
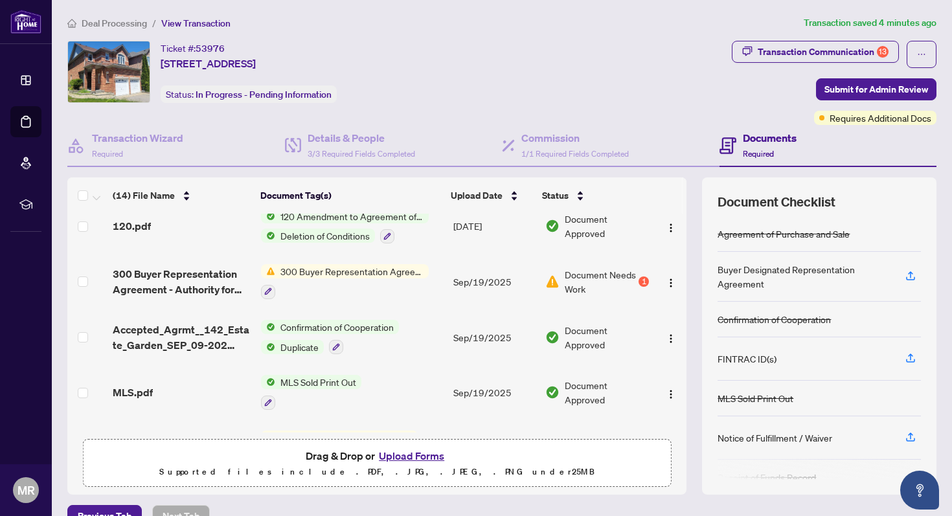
click at [415, 454] on button "Upload Forms" at bounding box center [411, 456] width 73 height 17
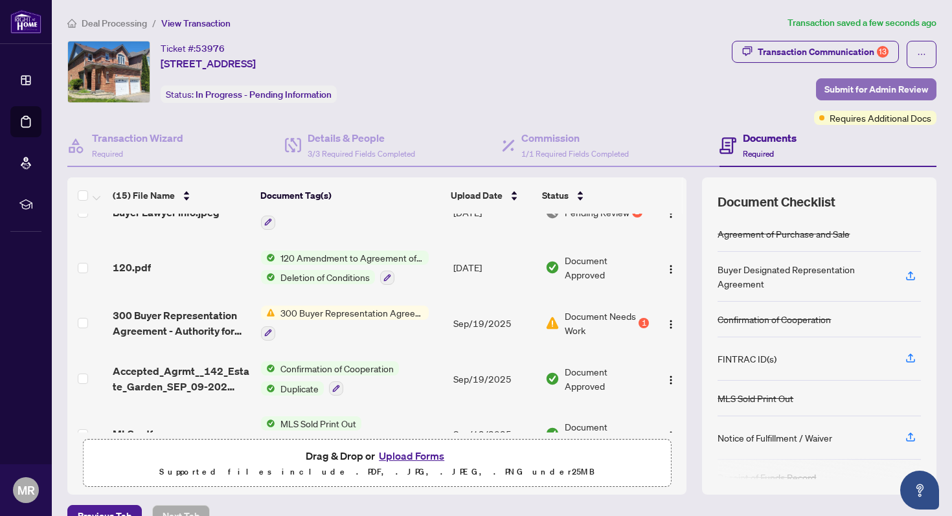
click at [884, 89] on span "Submit for Admin Review" at bounding box center [877, 89] width 104 height 21
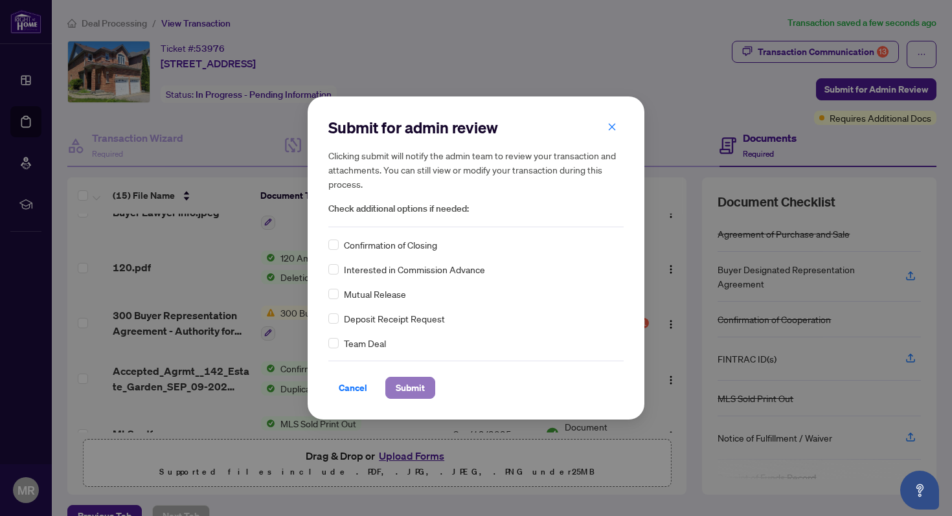
click at [413, 387] on span "Submit" at bounding box center [410, 388] width 29 height 21
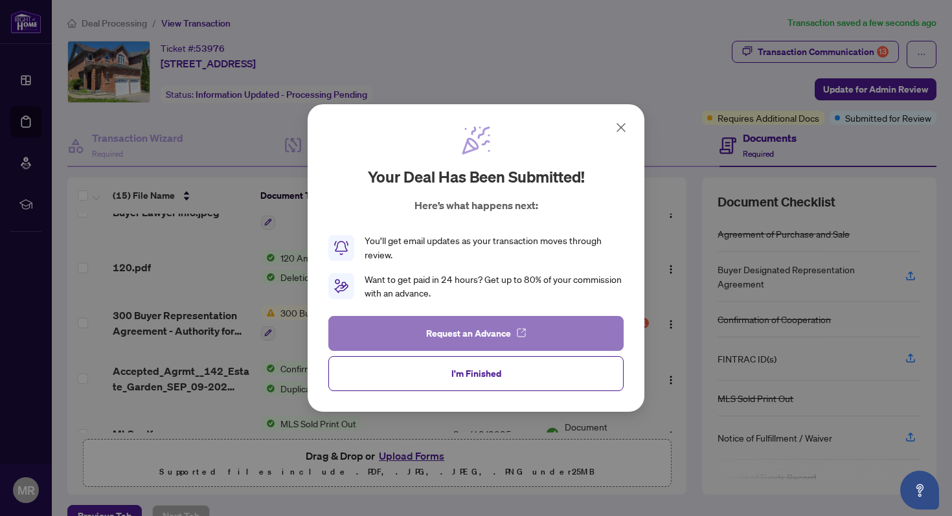
click at [475, 332] on span "Request an Advance" at bounding box center [468, 333] width 85 height 21
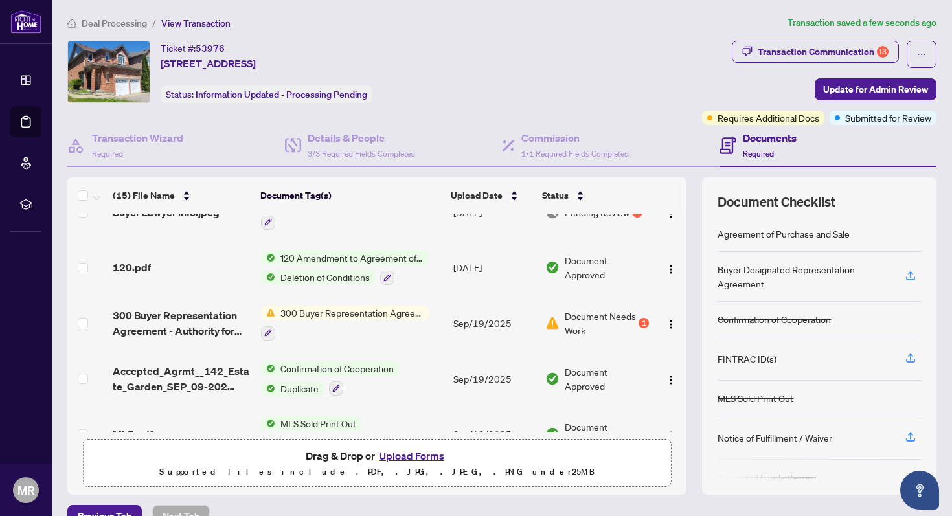
click at [617, 67] on div "Ticket #: 53976 142 Estate Garden Ave, Richmond Hill, Ontario L4E 3X8, Canada S…" at bounding box center [382, 72] width 630 height 62
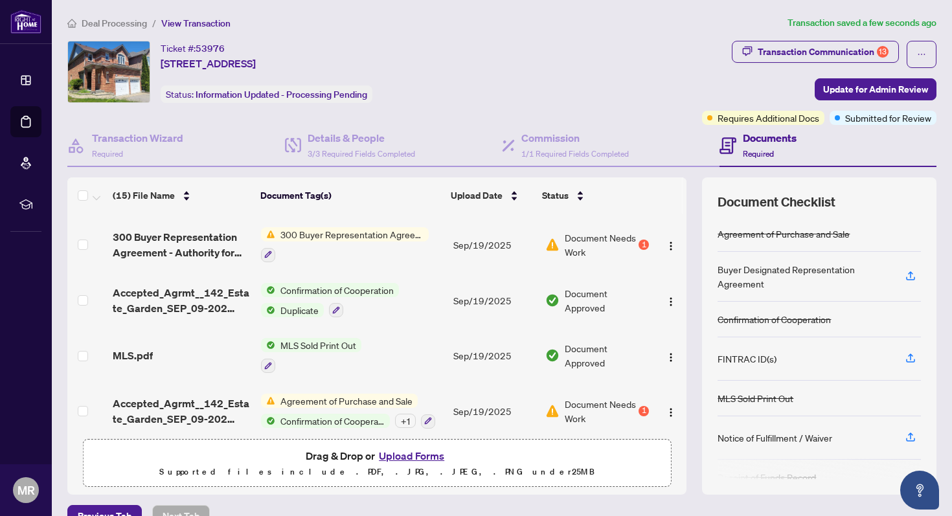
scroll to position [552, 0]
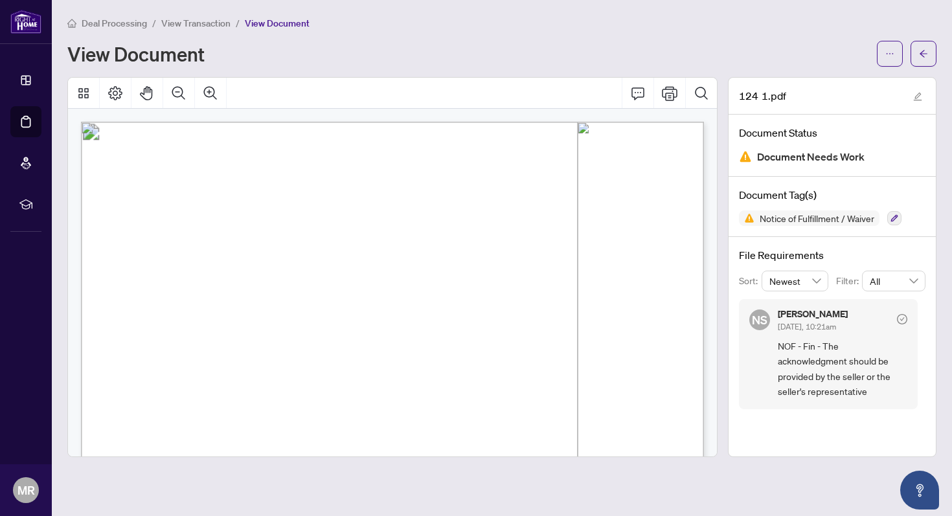
click at [450, 43] on div "View Document" at bounding box center [468, 53] width 802 height 21
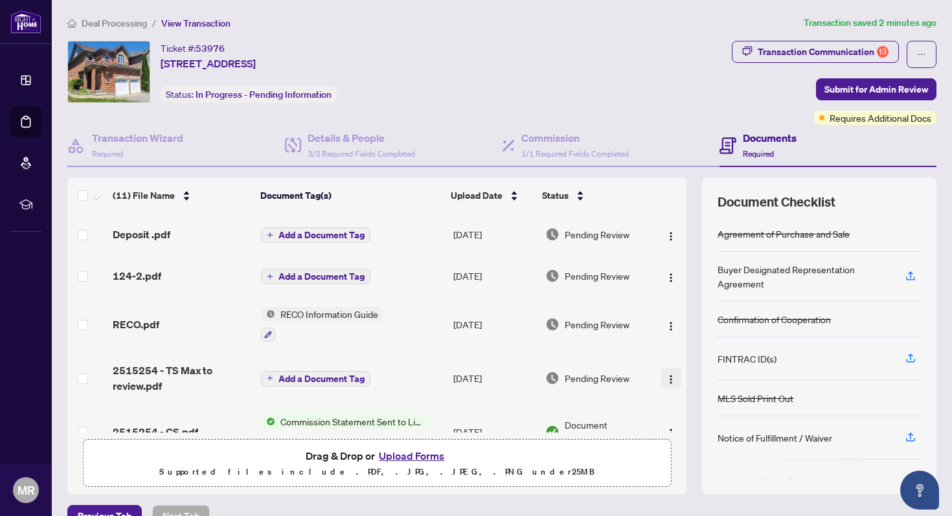
click at [666, 374] on img "button" at bounding box center [671, 379] width 10 height 10
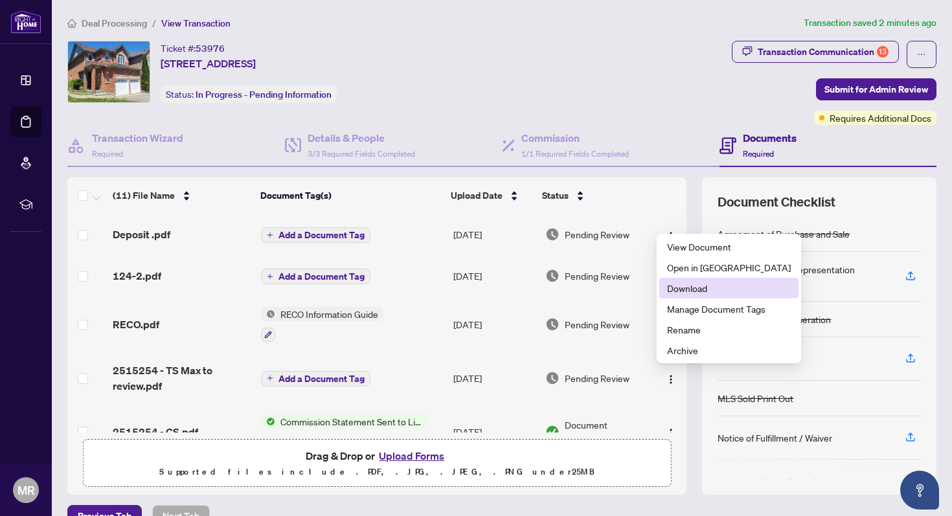
click at [705, 295] on li "Download" at bounding box center [729, 288] width 139 height 21
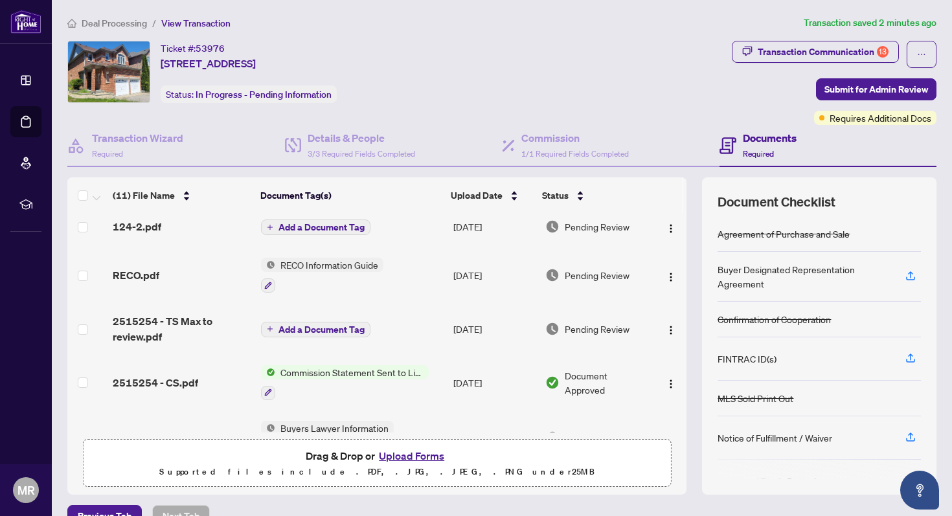
scroll to position [46, 0]
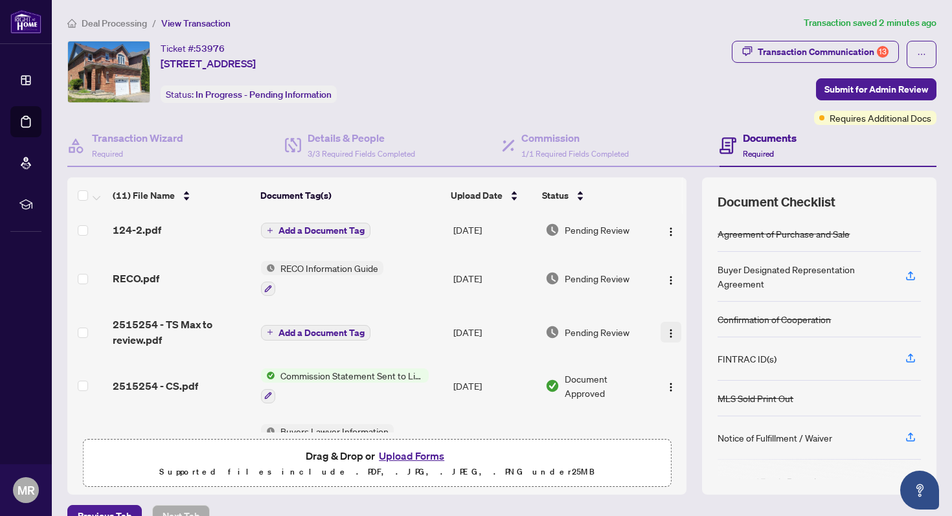
click at [667, 332] on img "button" at bounding box center [671, 333] width 10 height 10
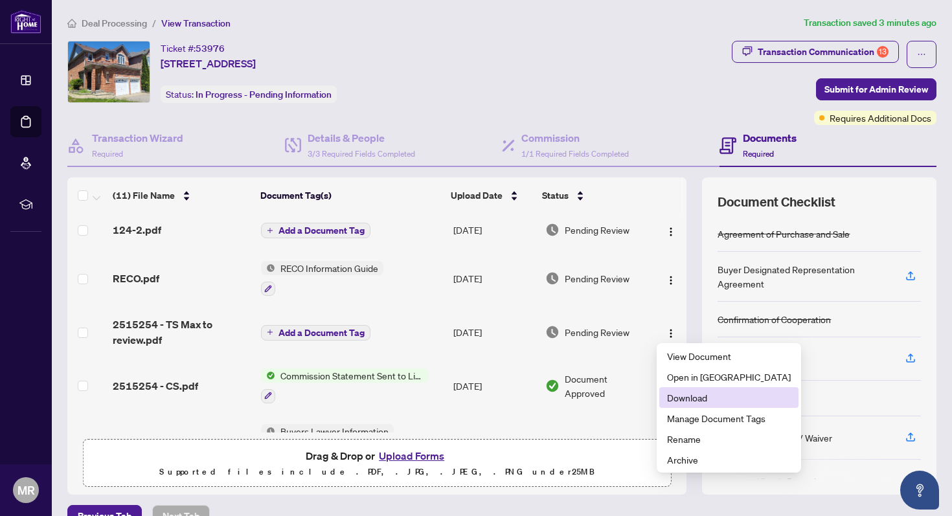
click at [700, 405] on li "Download" at bounding box center [729, 397] width 139 height 21
